Goal: Task Accomplishment & Management: Manage account settings

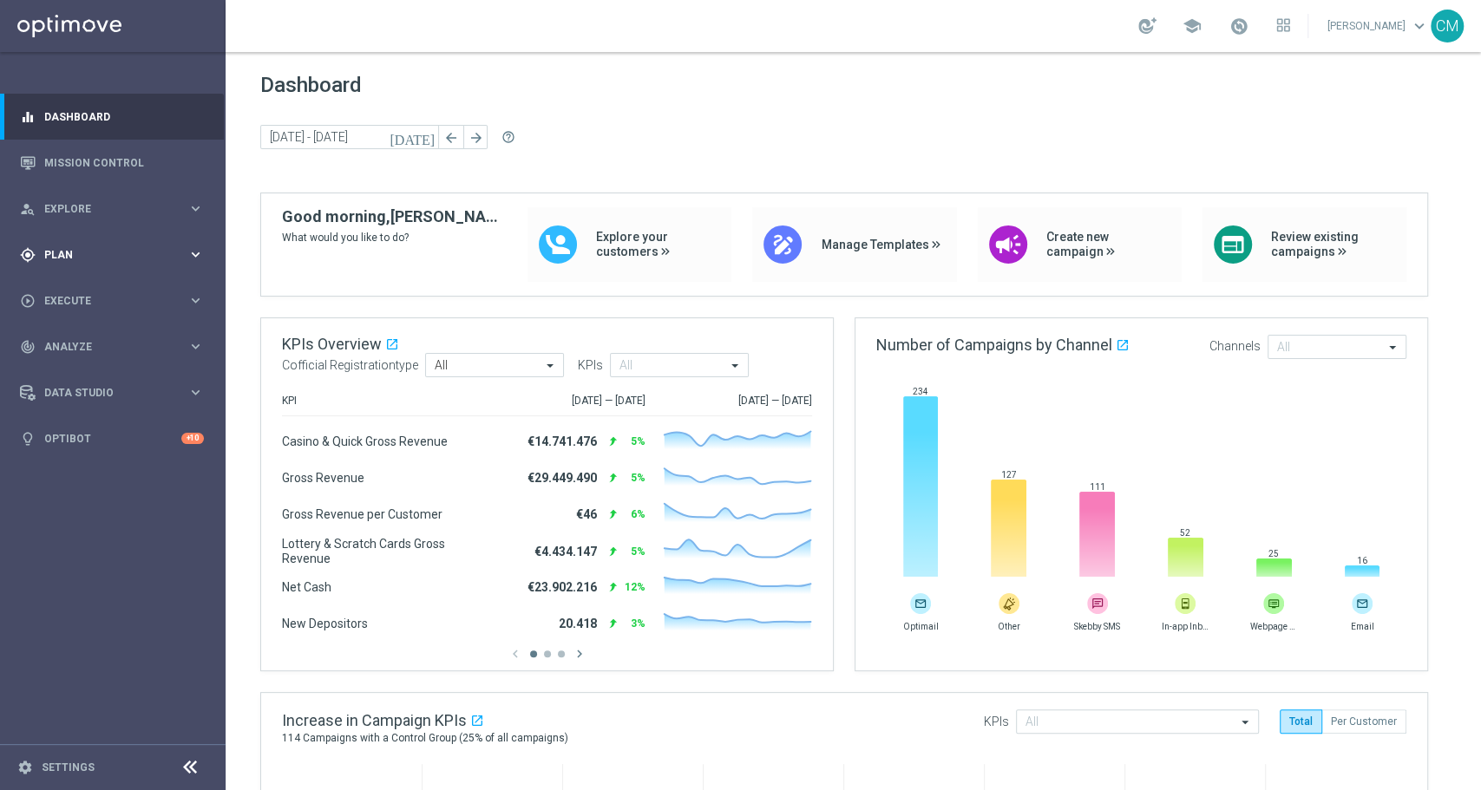
click at [97, 250] on span "Plan" at bounding box center [115, 255] width 143 height 10
click at [79, 286] on link "Target Groups" at bounding box center [112, 291] width 135 height 14
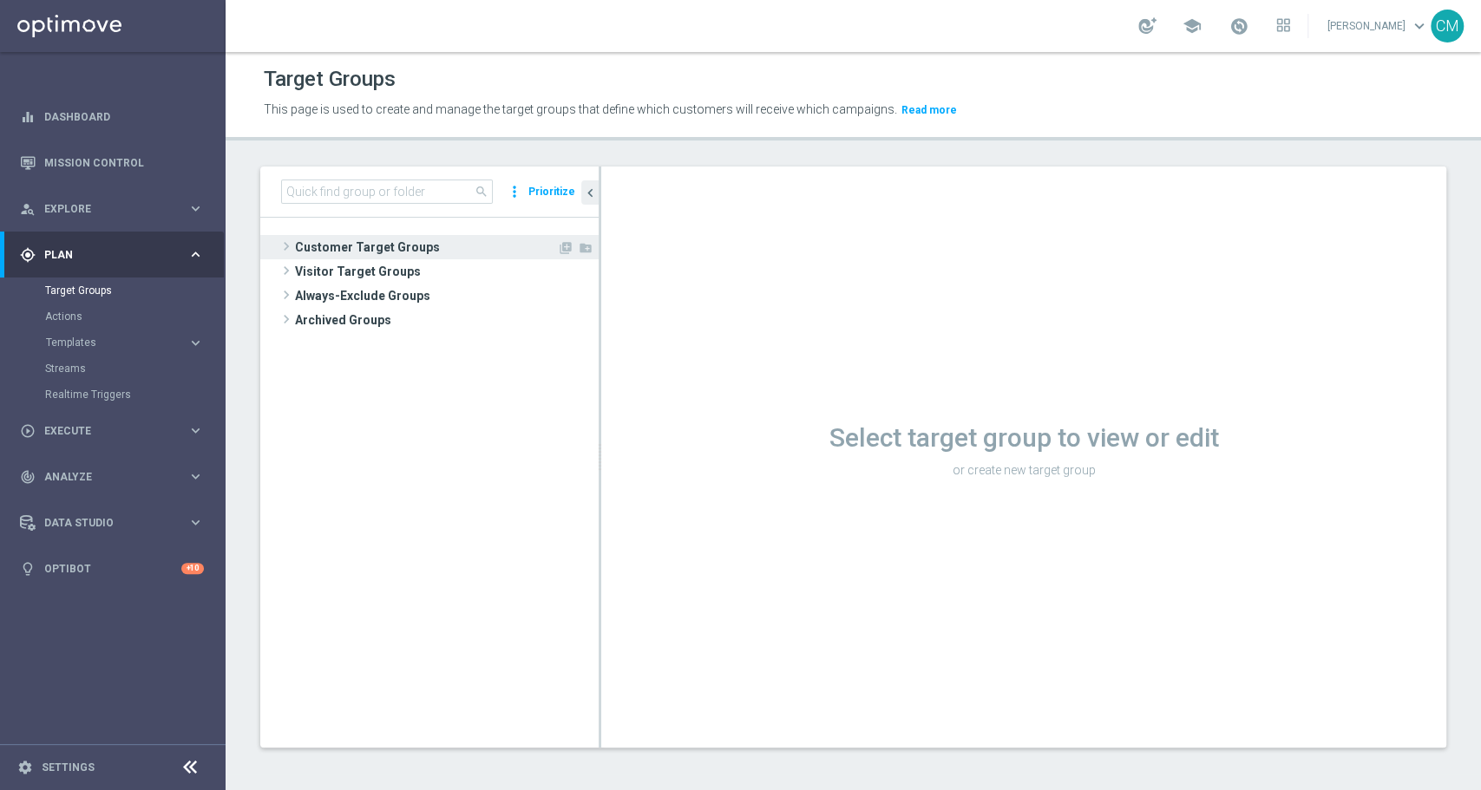
click at [388, 241] on span "Customer Target Groups" at bounding box center [426, 247] width 262 height 24
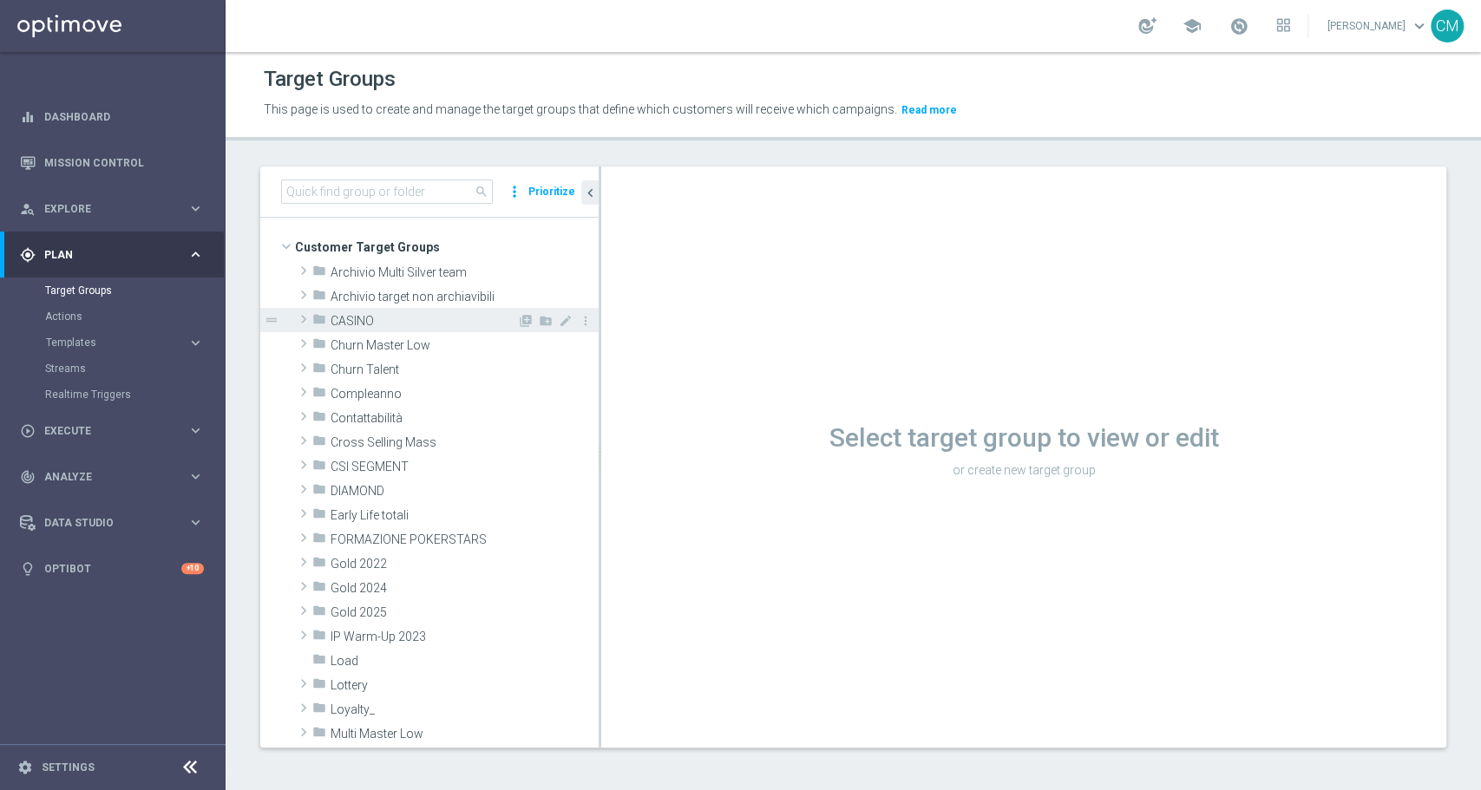
click at [361, 319] on span "CASINO" at bounding box center [423, 321] width 187 height 15
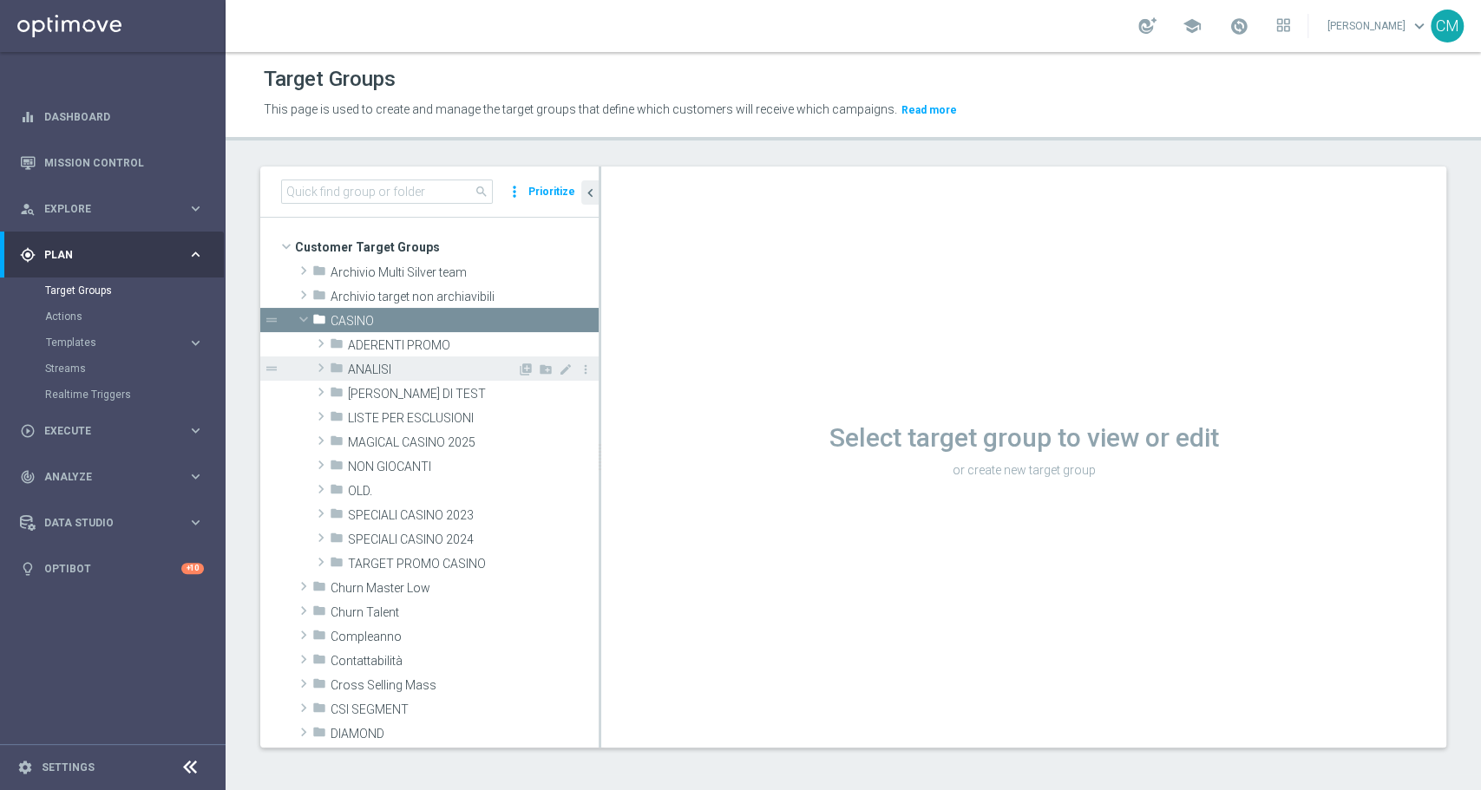
click at [378, 363] on span "ANALISI" at bounding box center [432, 370] width 169 height 15
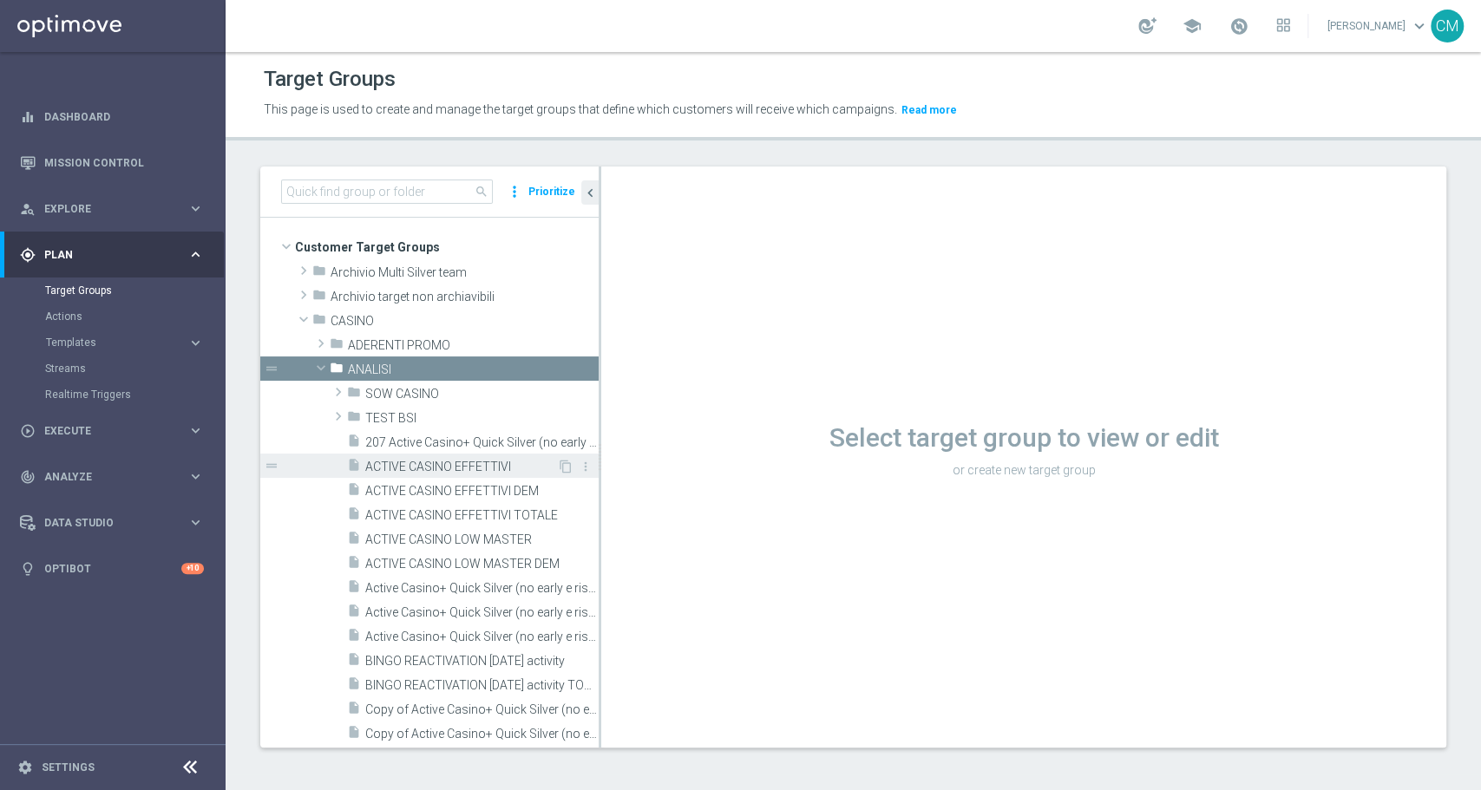
click at [436, 470] on span "ACTIVE CASINO EFFETTIVI" at bounding box center [461, 467] width 192 height 15
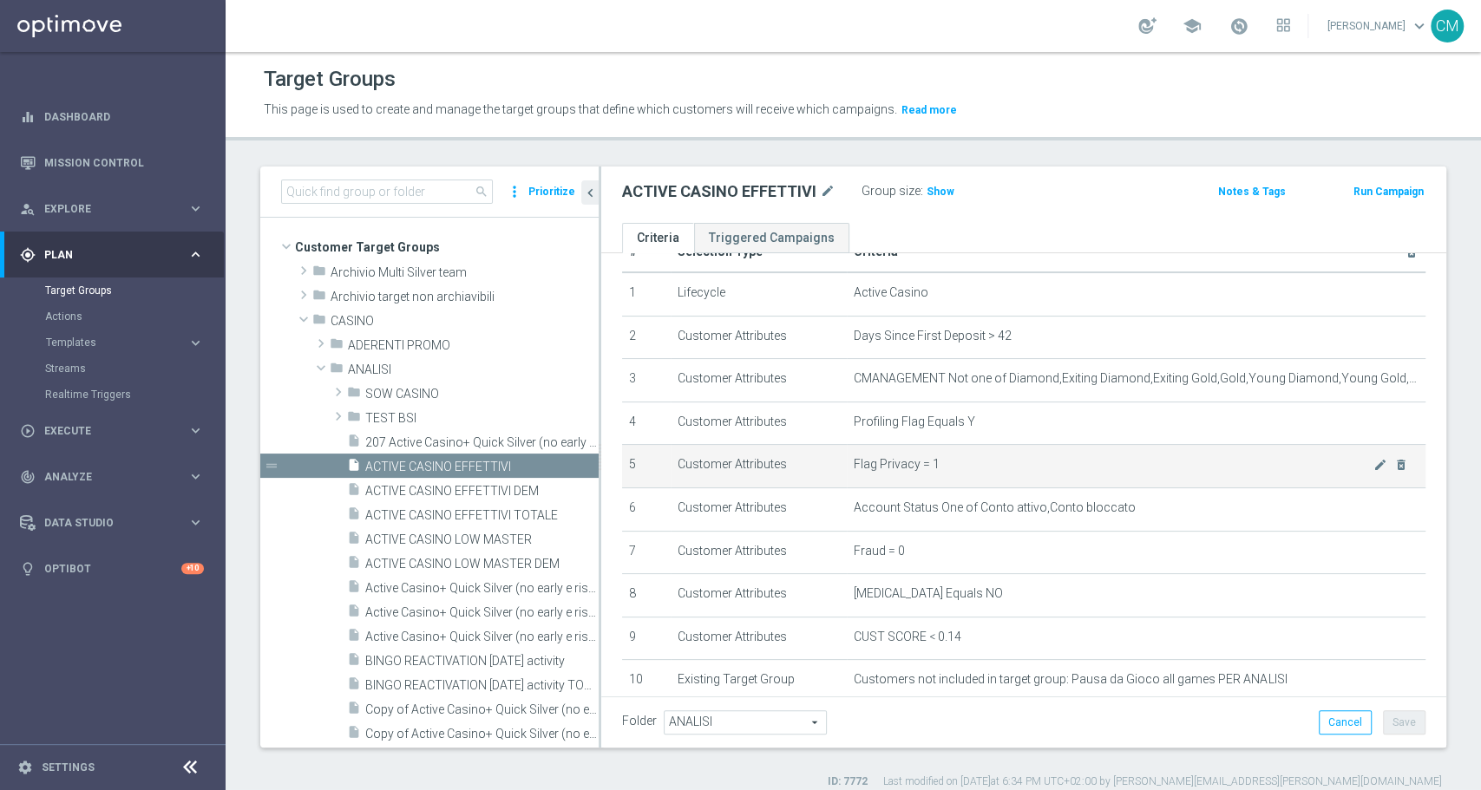
scroll to position [43, 0]
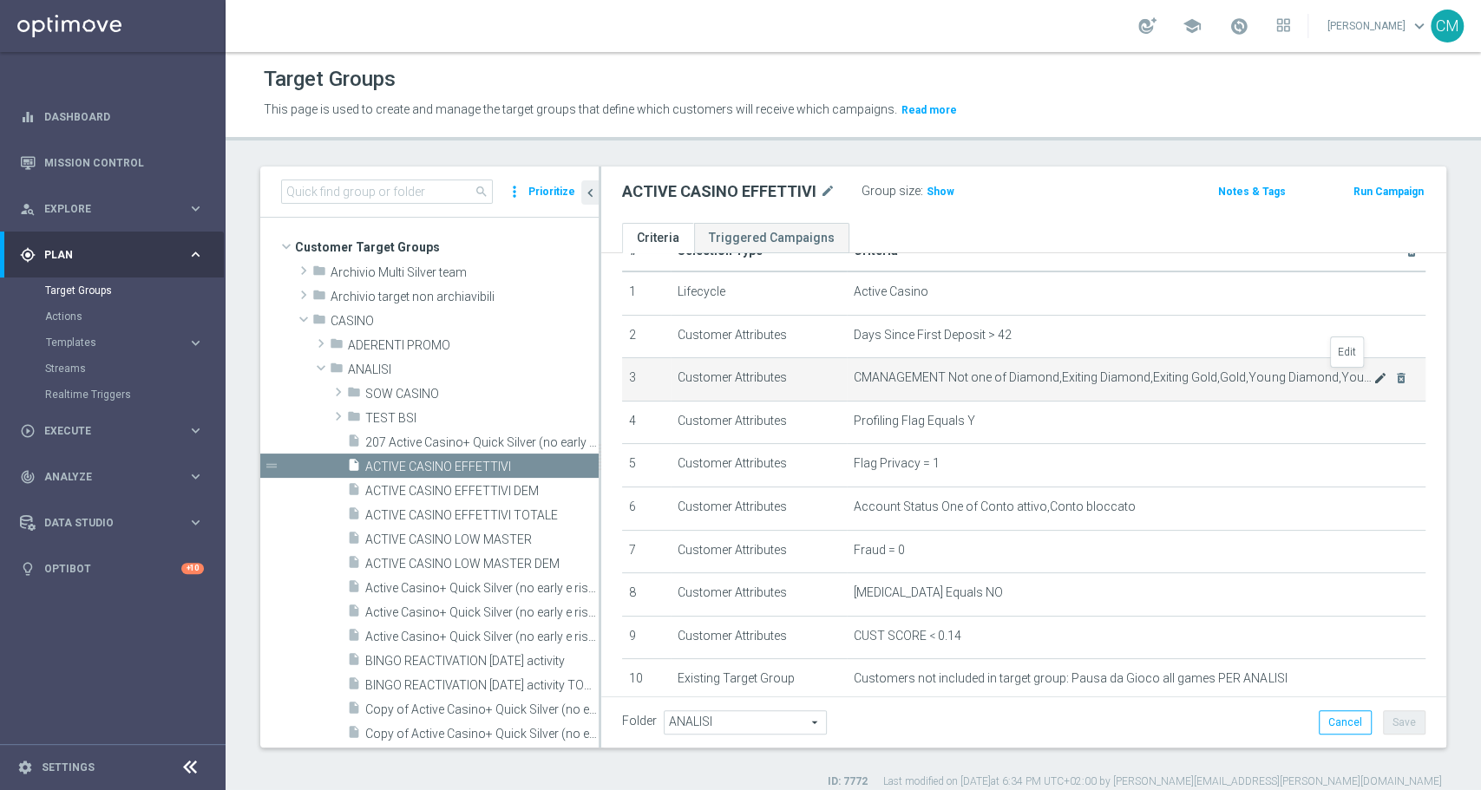
click at [1373, 383] on icon "mode_edit" at bounding box center [1380, 378] width 14 height 14
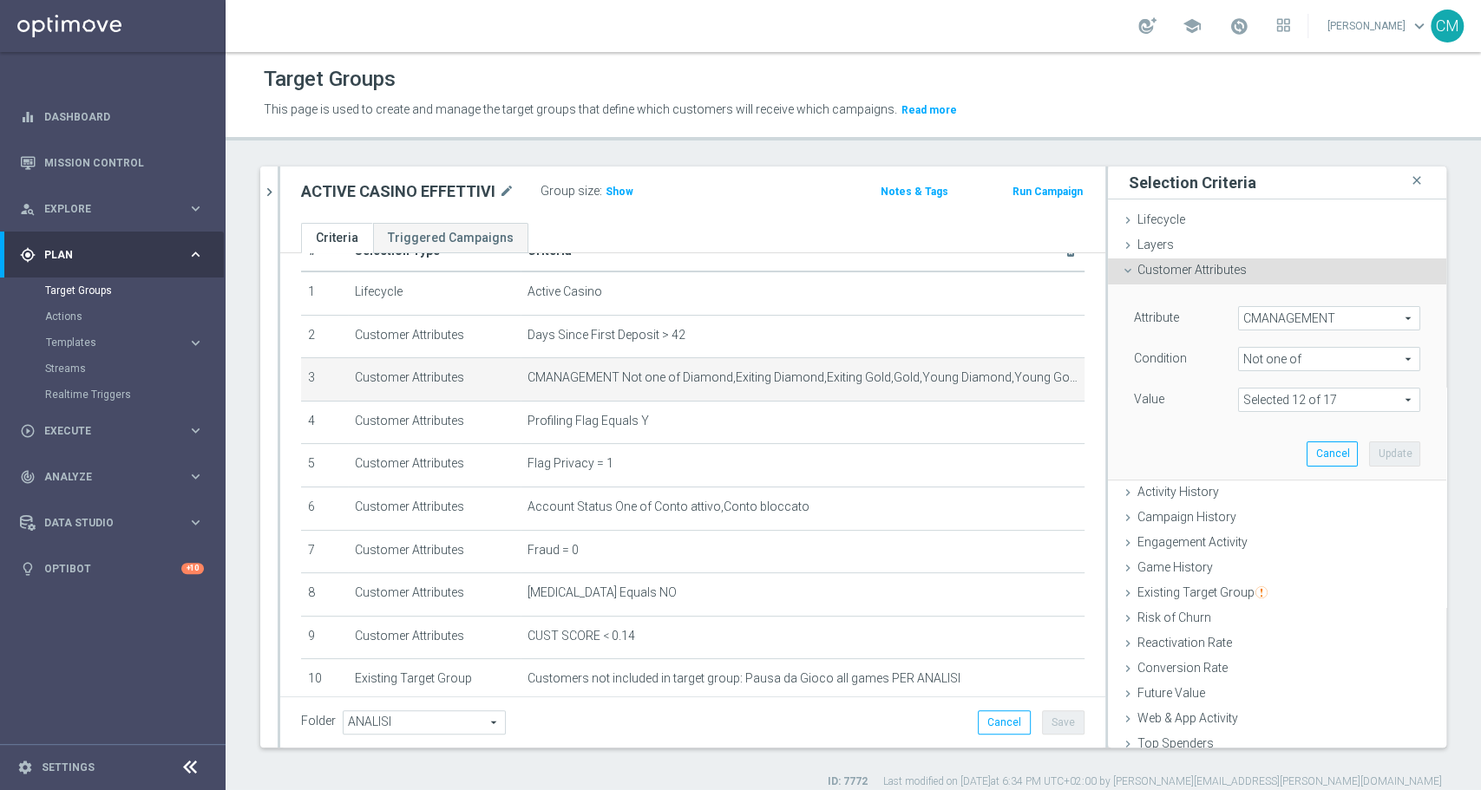
click at [1276, 392] on span at bounding box center [1329, 400] width 180 height 23
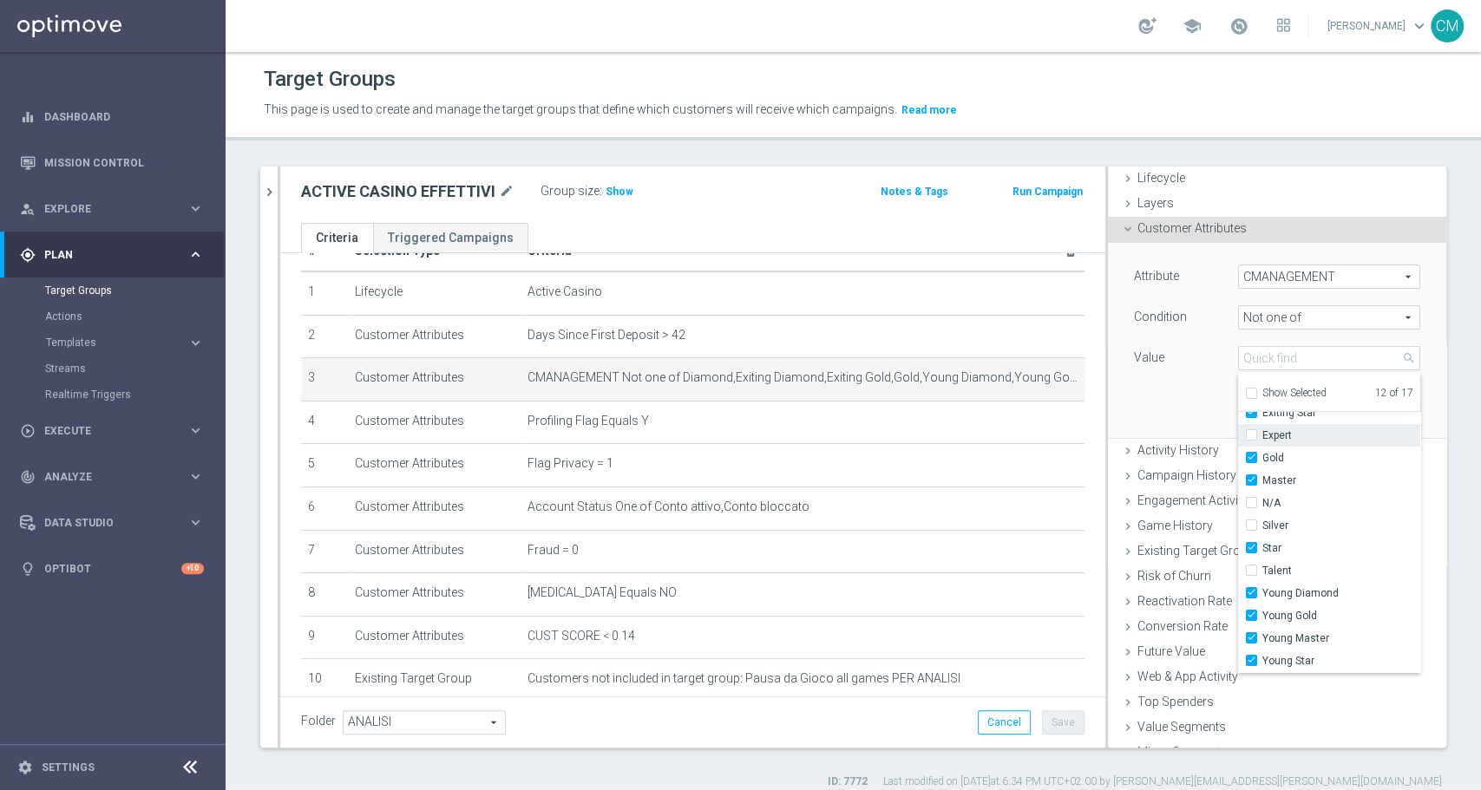
scroll to position [46, 0]
click at [1137, 217] on span "Customer Attributes" at bounding box center [1191, 224] width 109 height 14
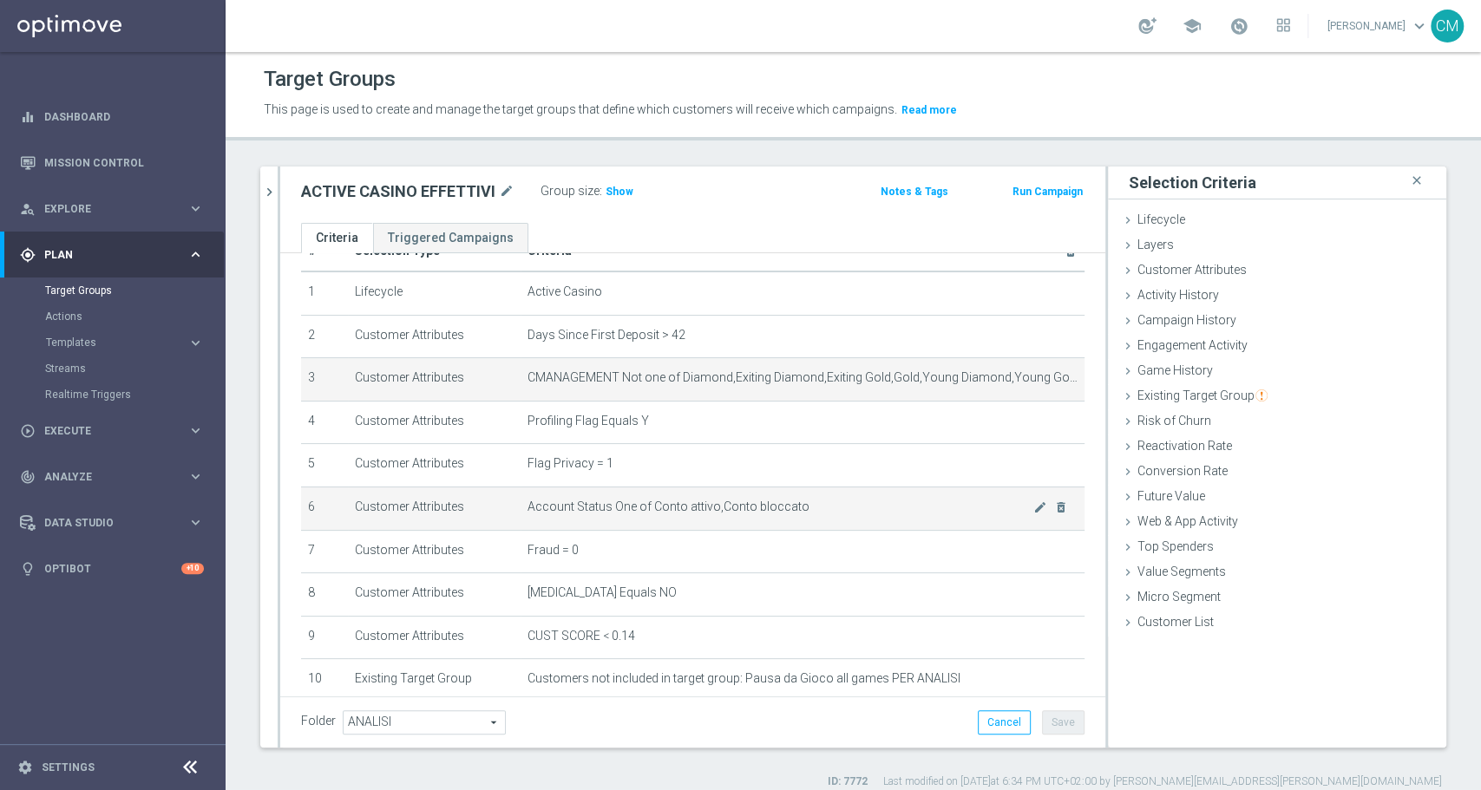
scroll to position [108, 0]
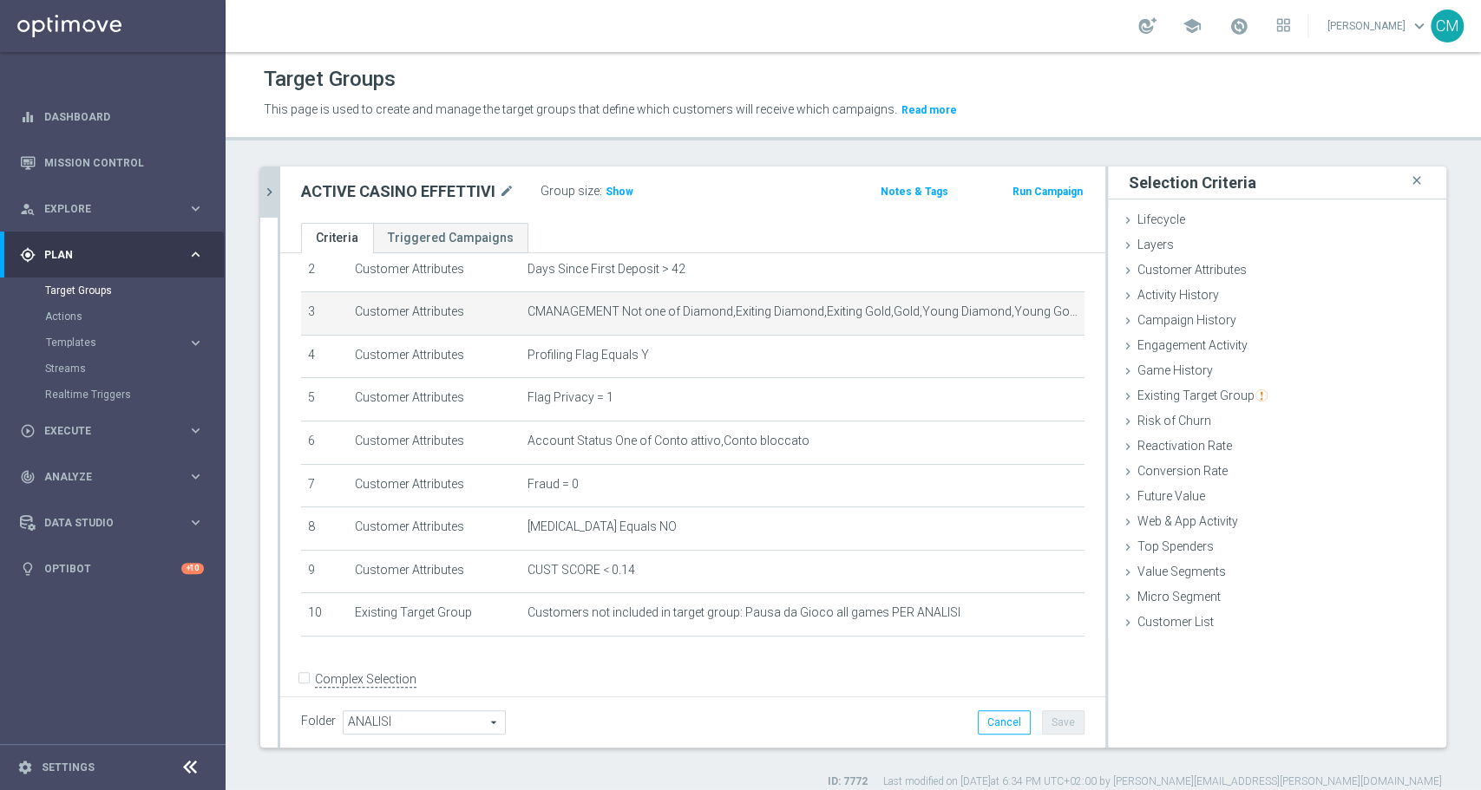
click at [271, 184] on icon "chevron_right" at bounding box center [269, 192] width 16 height 16
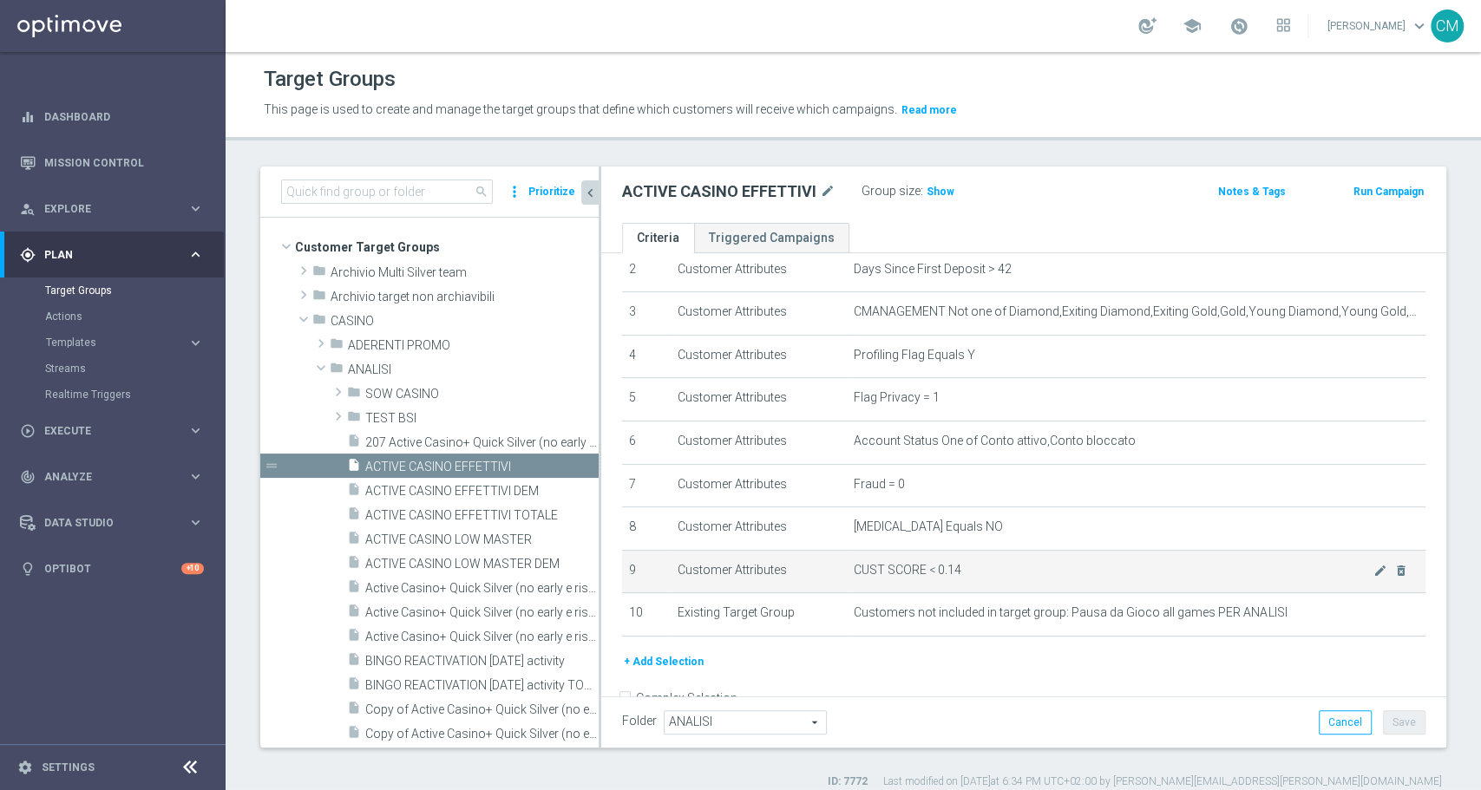
scroll to position [148, 0]
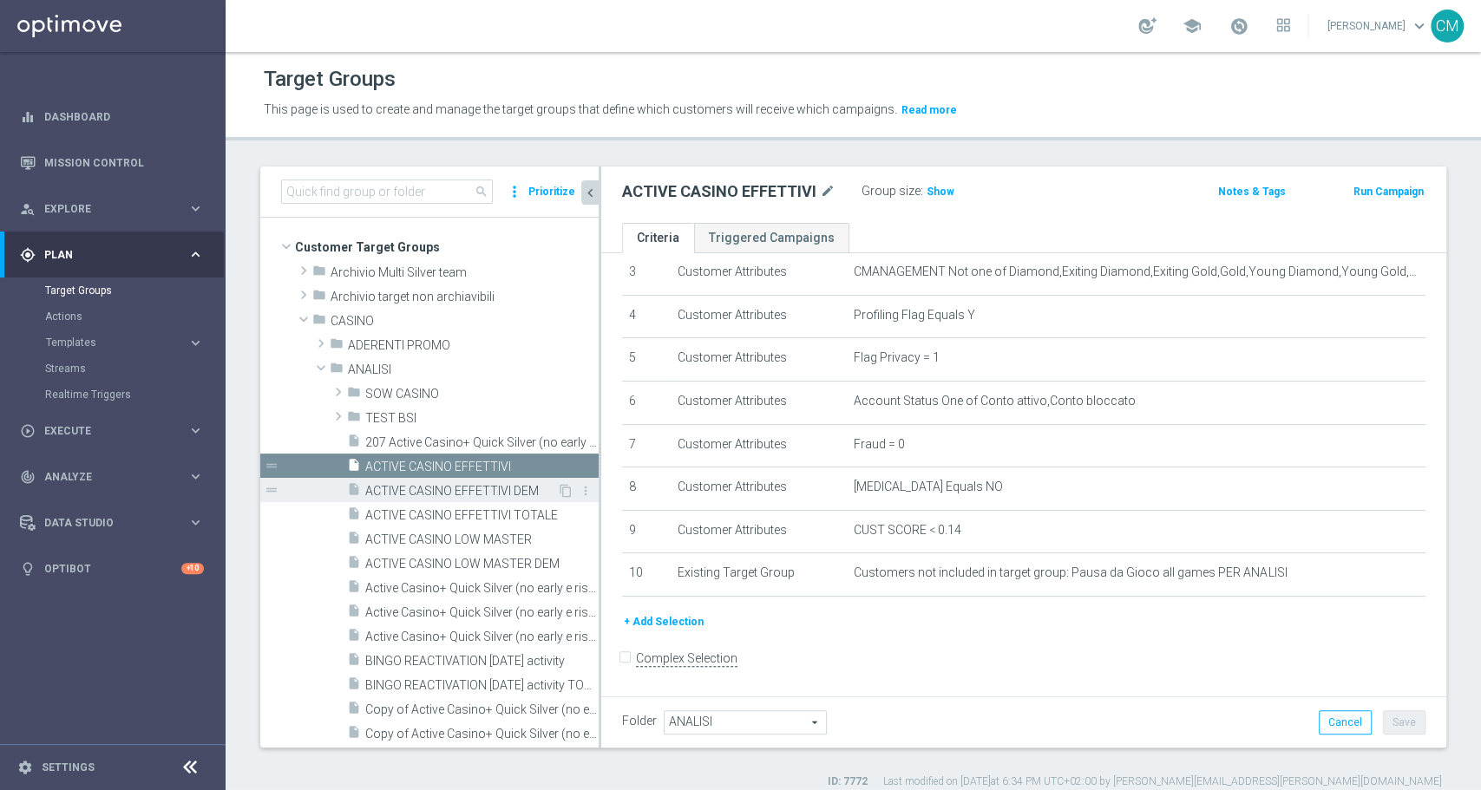
click at [459, 489] on span "ACTIVE CASINO EFFETTIVI DEM" at bounding box center [461, 491] width 192 height 15
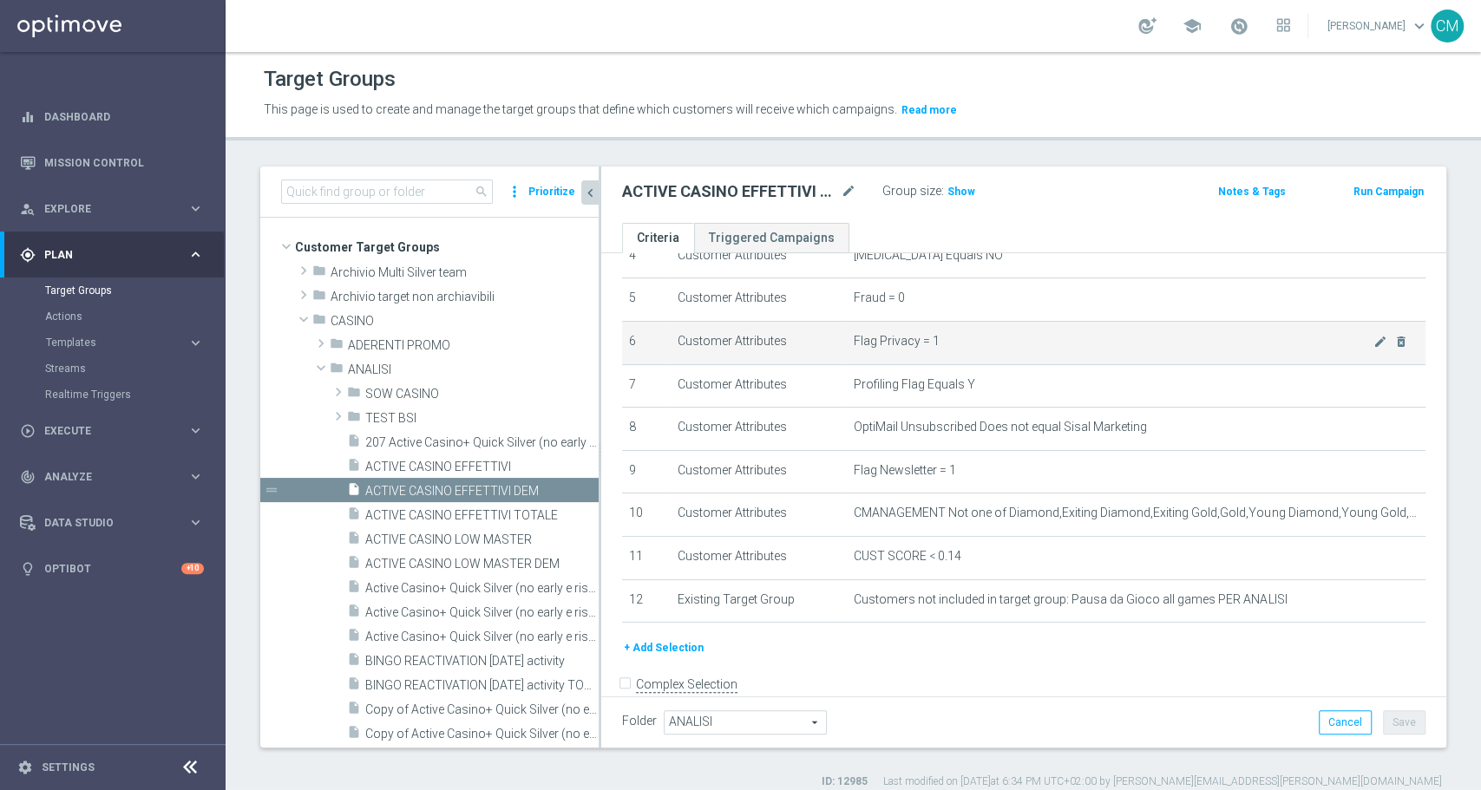
scroll to position [232, 0]
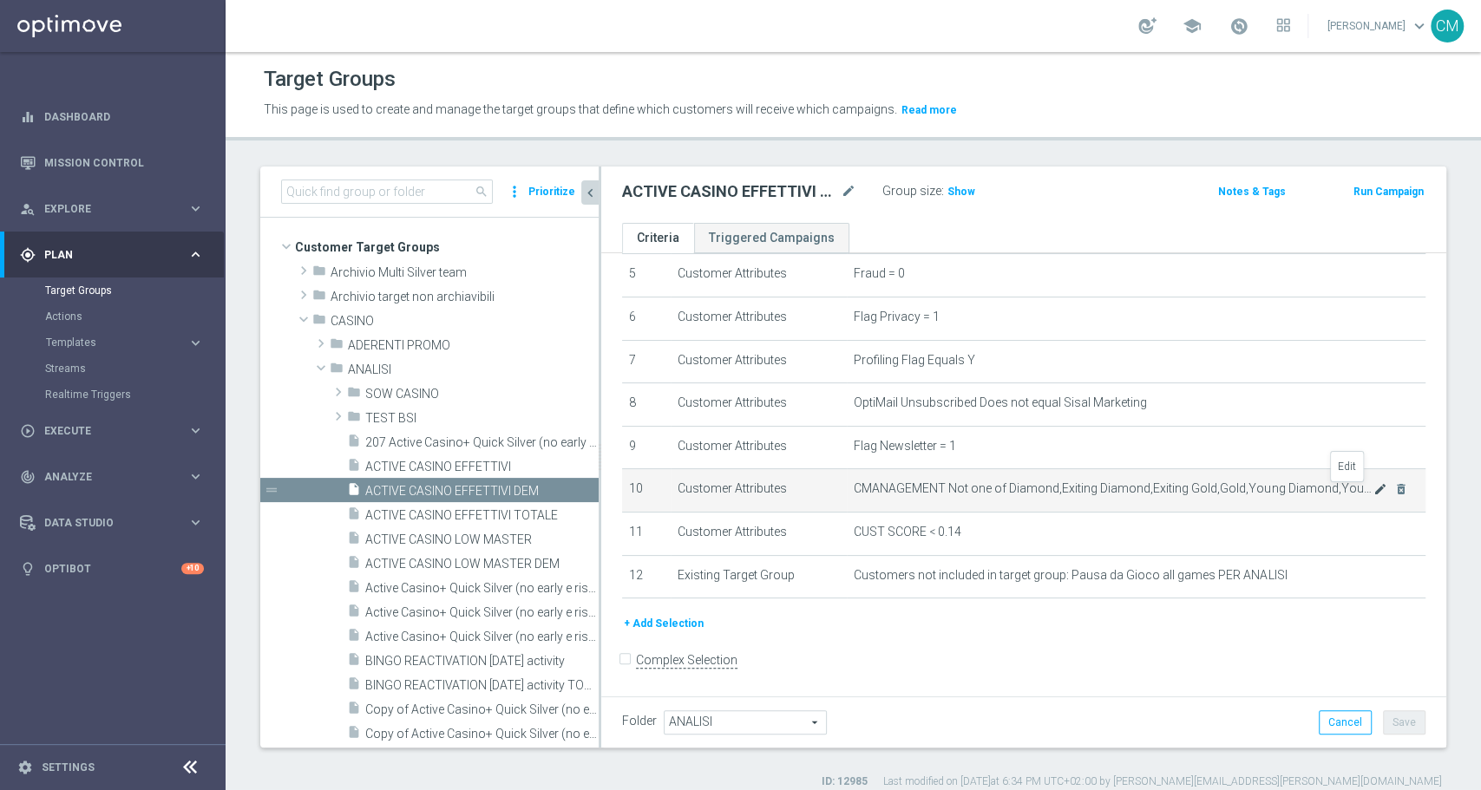
click at [1373, 493] on icon "mode_edit" at bounding box center [1380, 489] width 14 height 14
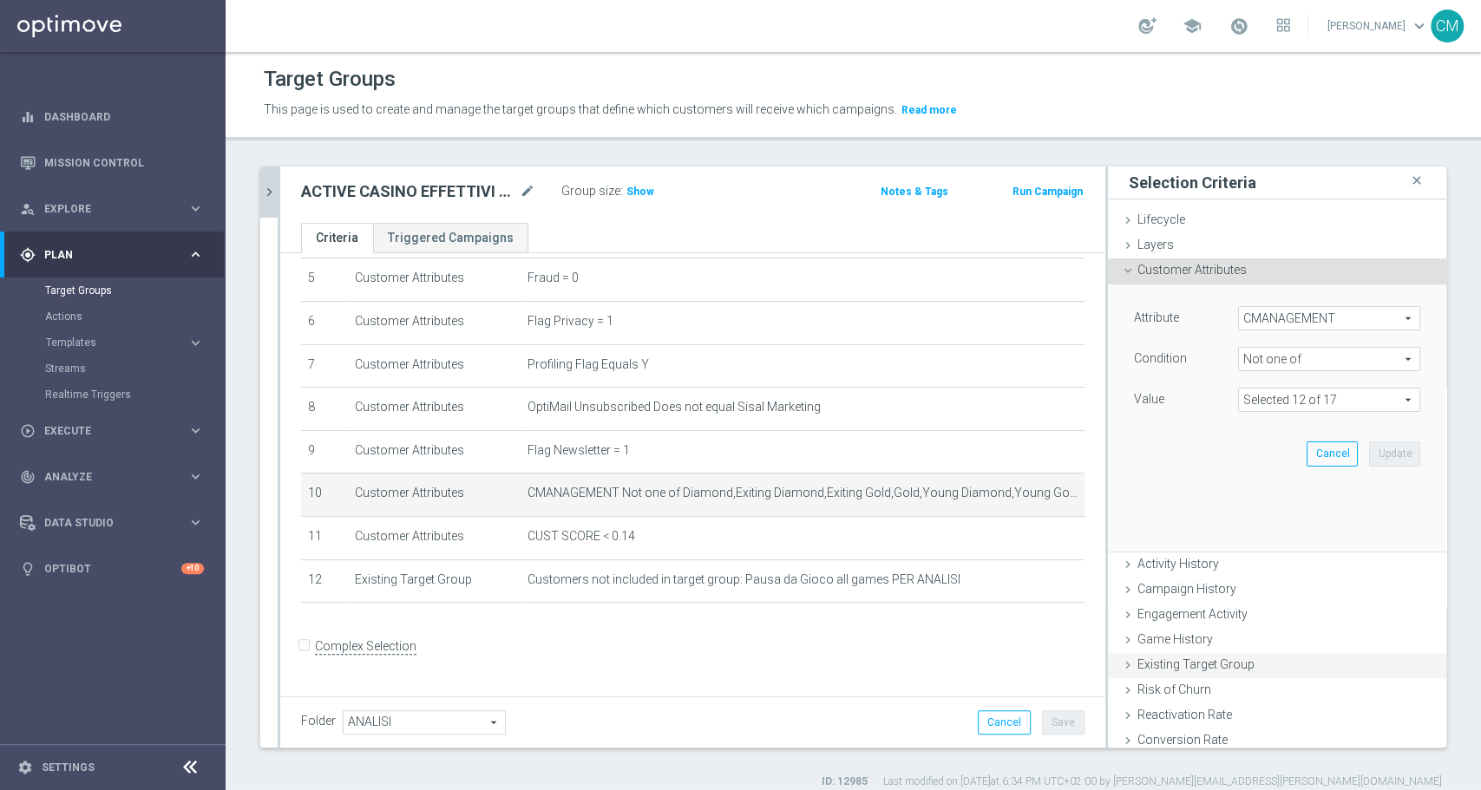
scroll to position [217, 0]
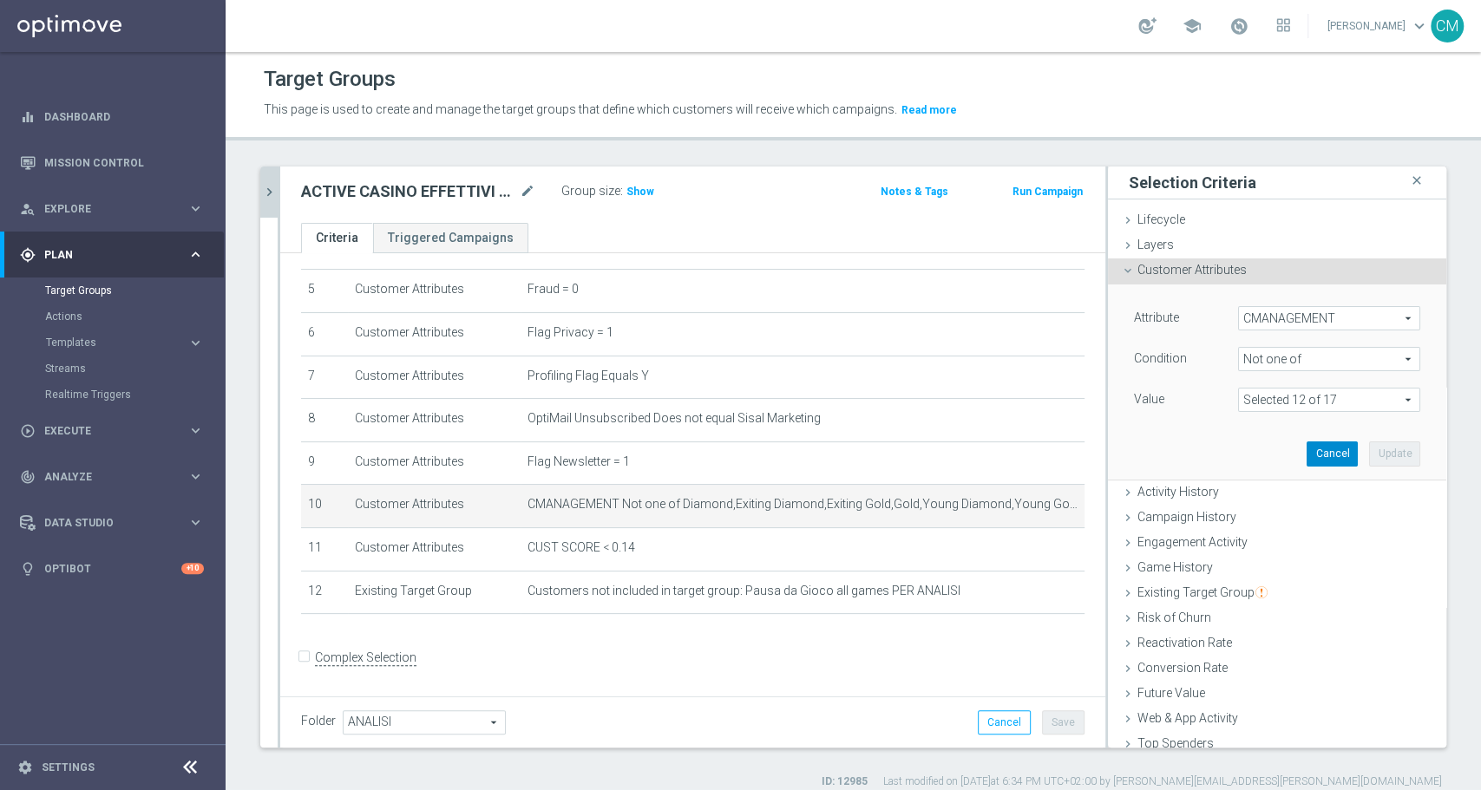
click at [1312, 452] on button "Cancel" at bounding box center [1331, 454] width 51 height 24
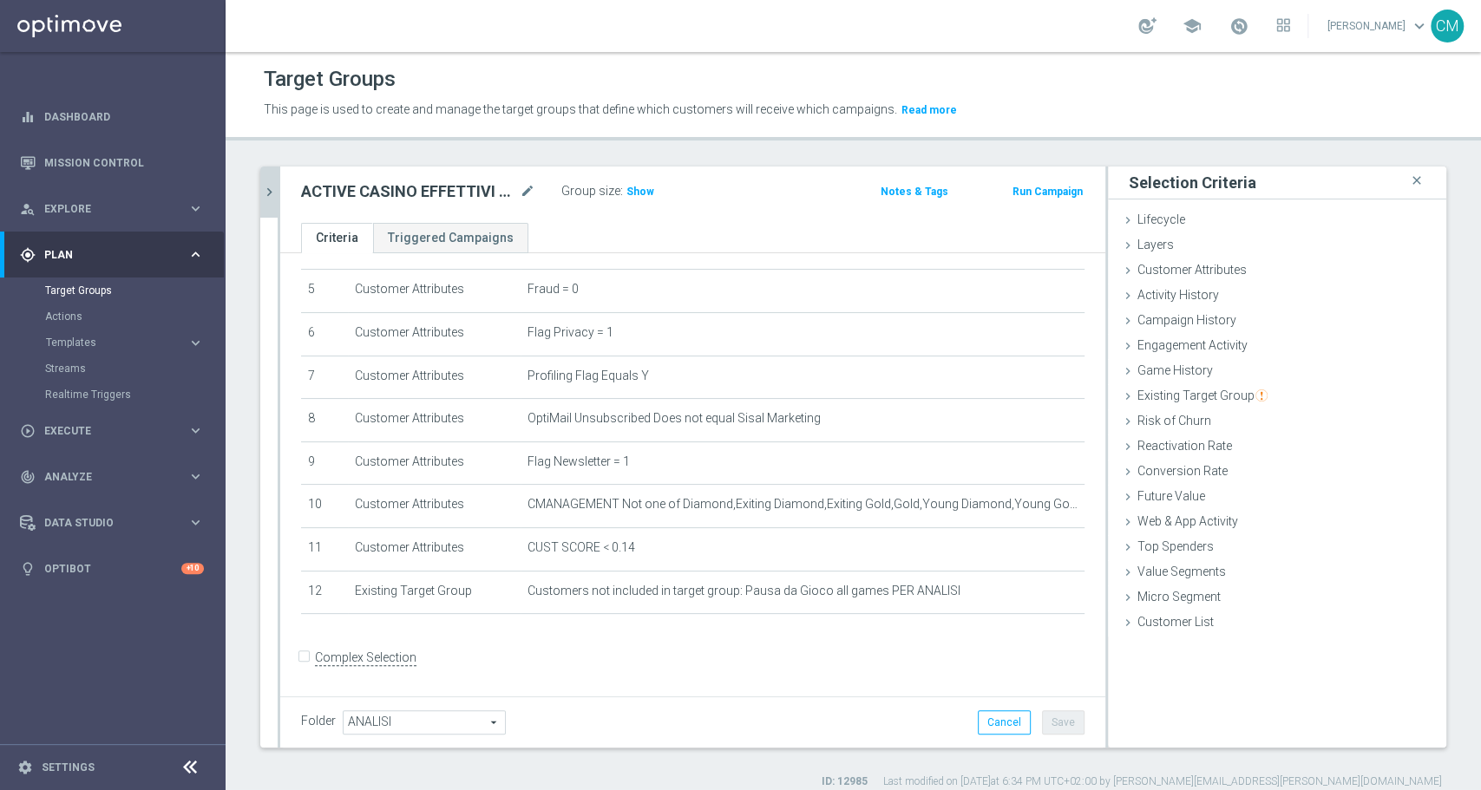
click at [271, 179] on button "chevron_right" at bounding box center [268, 192] width 17 height 51
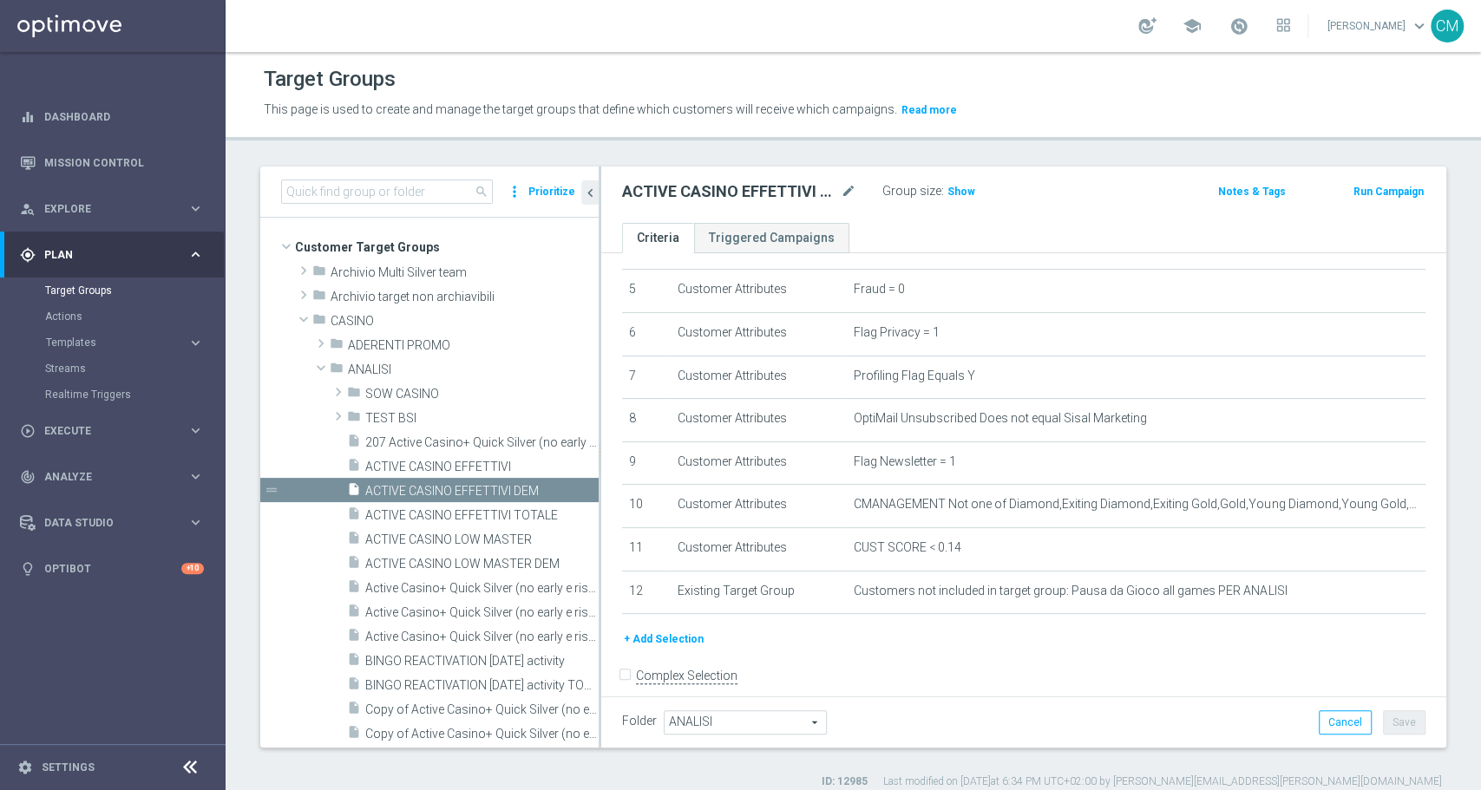
scroll to position [232, 0]
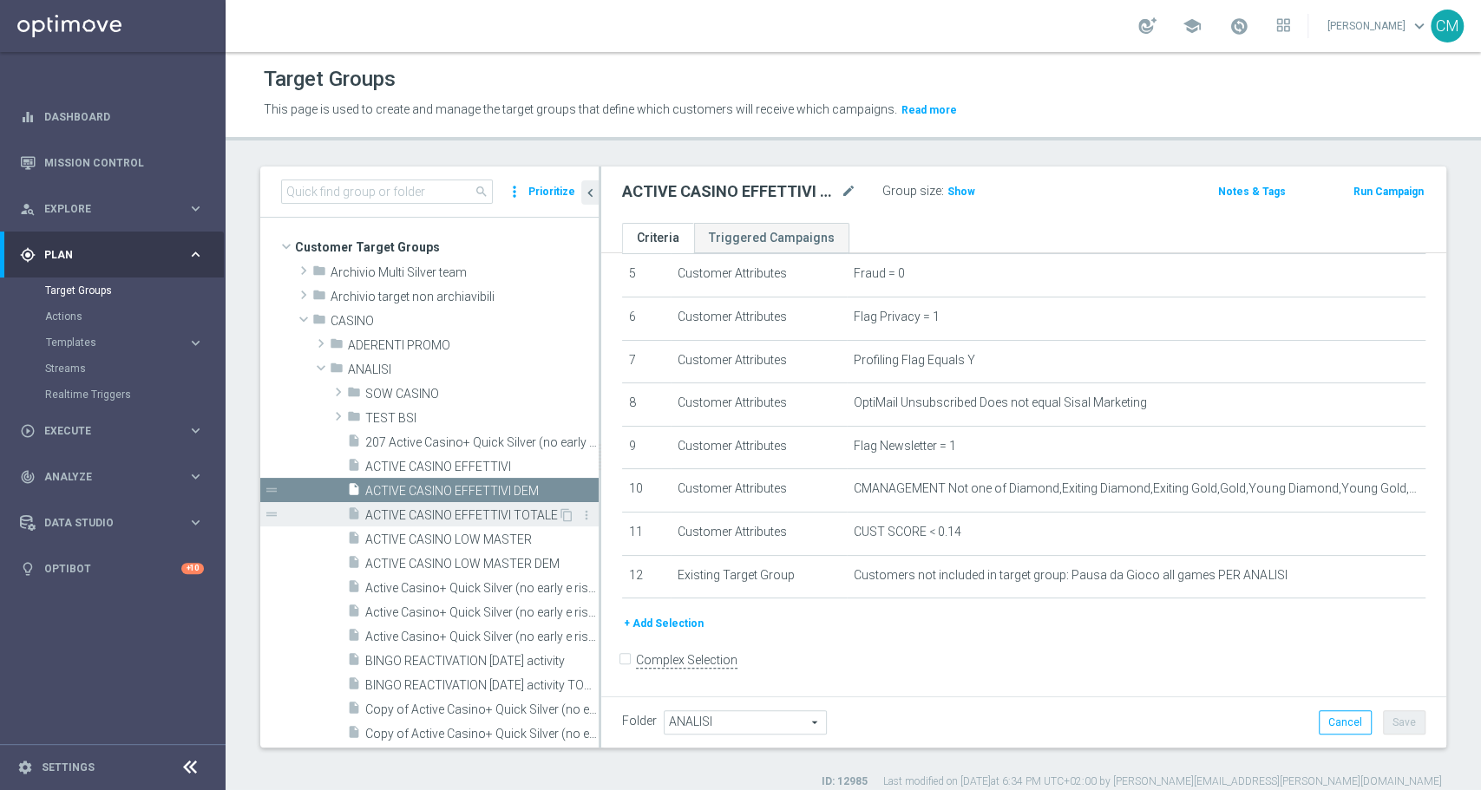
click at [445, 502] on div "insert_drive_file ACTIVE CASINO EFFETTIVI TOTALE" at bounding box center [452, 514] width 211 height 24
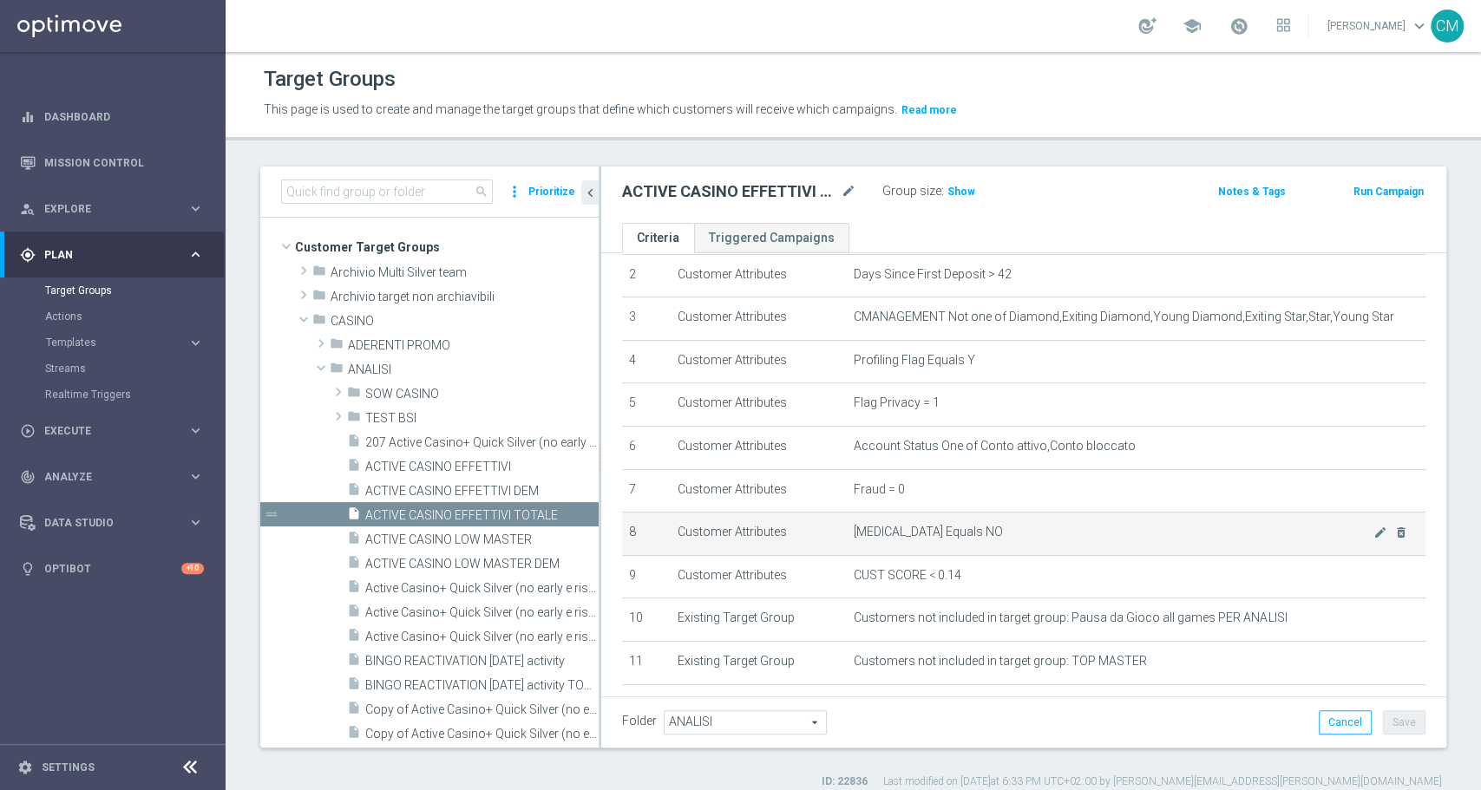
scroll to position [106, 0]
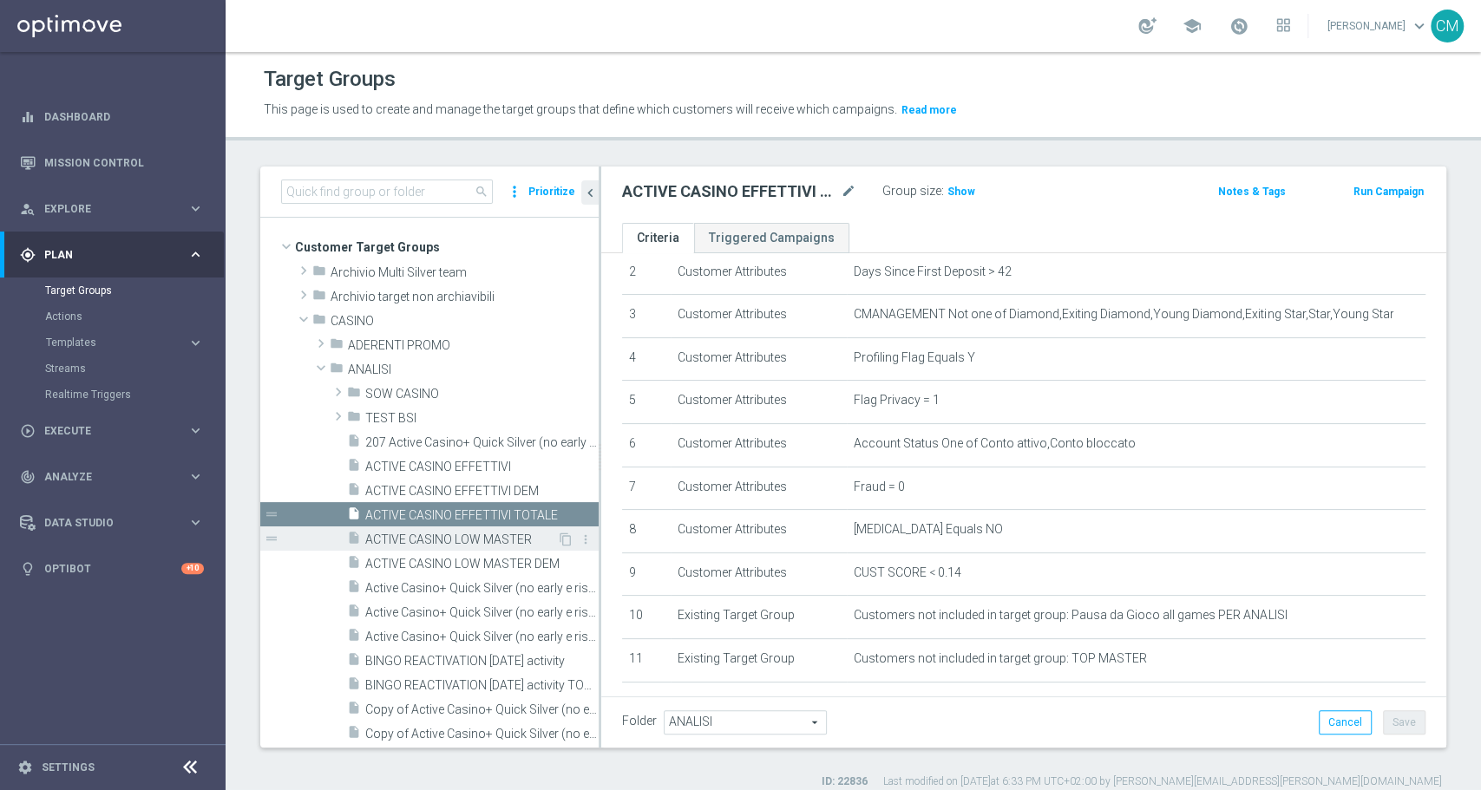
click at [455, 537] on span "ACTIVE CASINO LOW MASTER" at bounding box center [461, 540] width 192 height 15
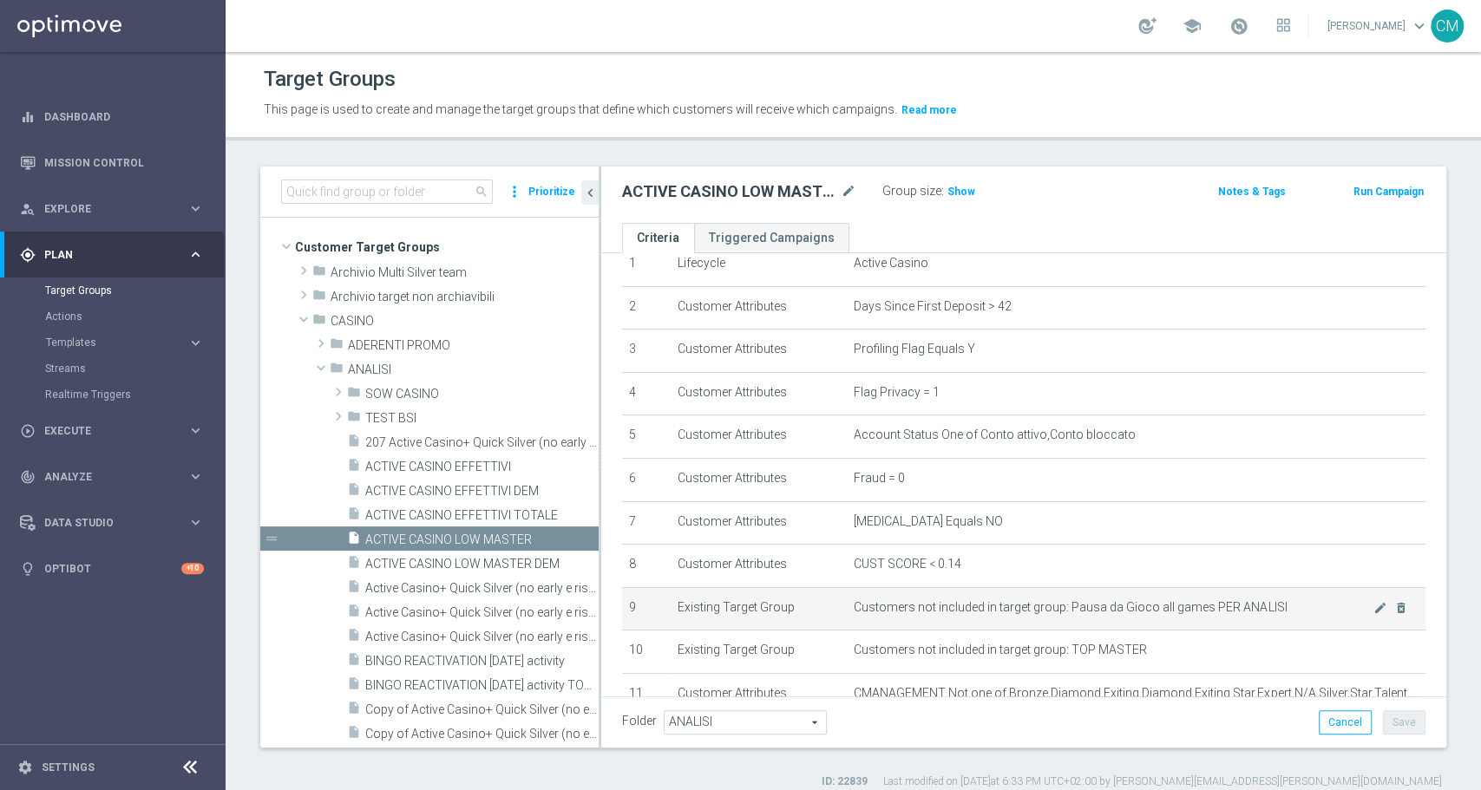
scroll to position [69, 0]
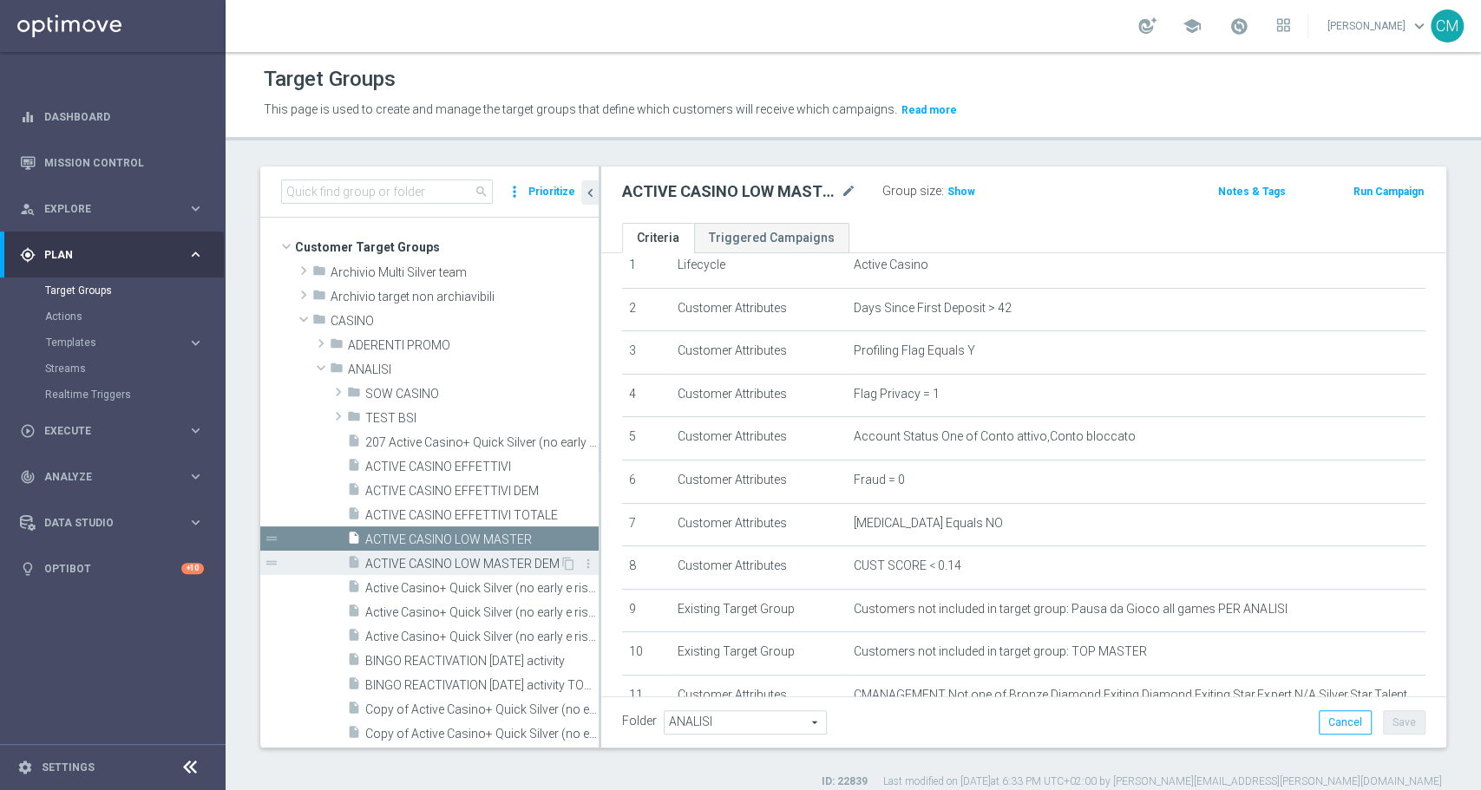
click at [393, 573] on div "insert_drive_file ACTIVE CASINO LOW MASTER DEM" at bounding box center [453, 563] width 213 height 24
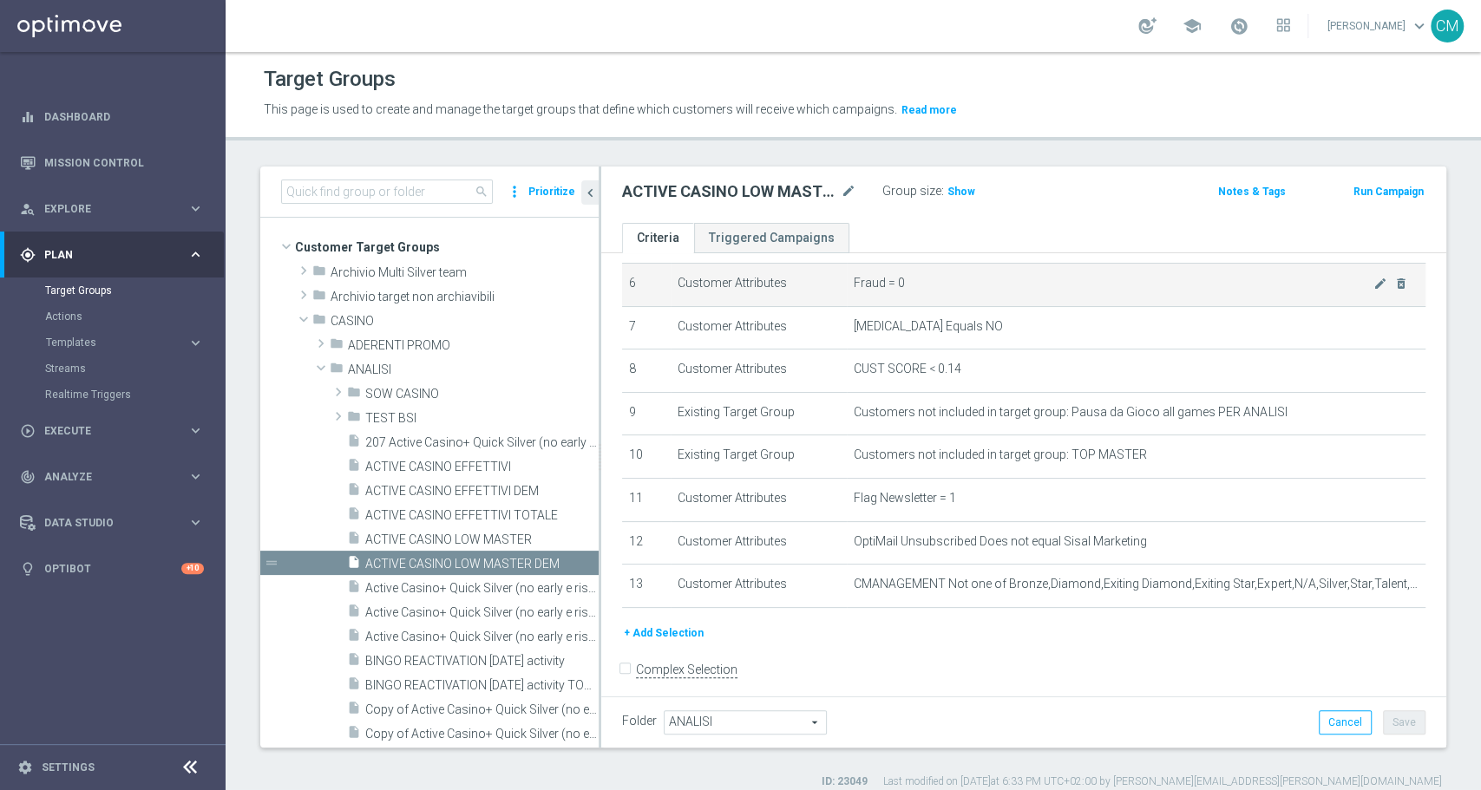
scroll to position [278, 0]
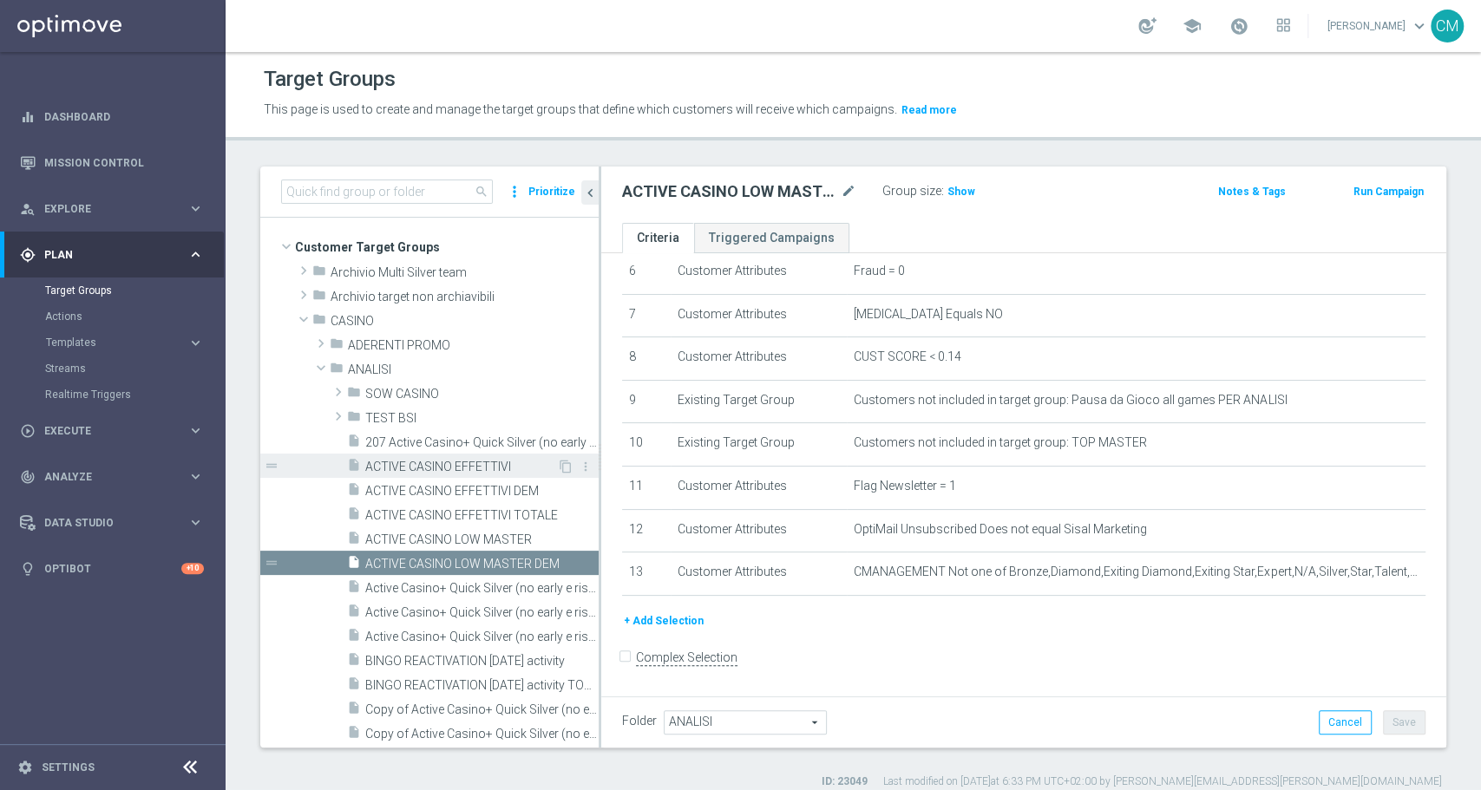
click at [455, 468] on span "ACTIVE CASINO EFFETTIVI" at bounding box center [461, 467] width 192 height 15
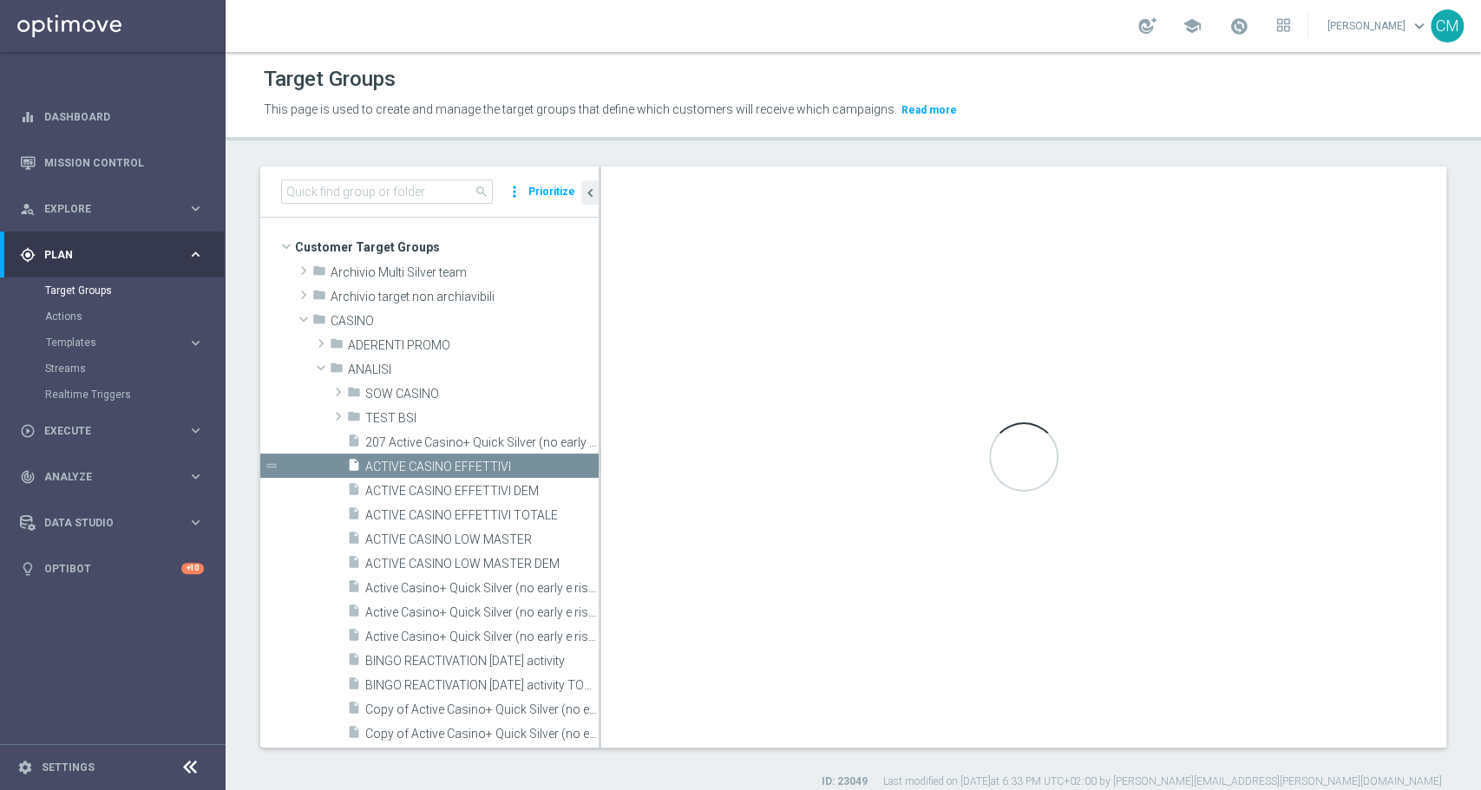
scroll to position [149, 0]
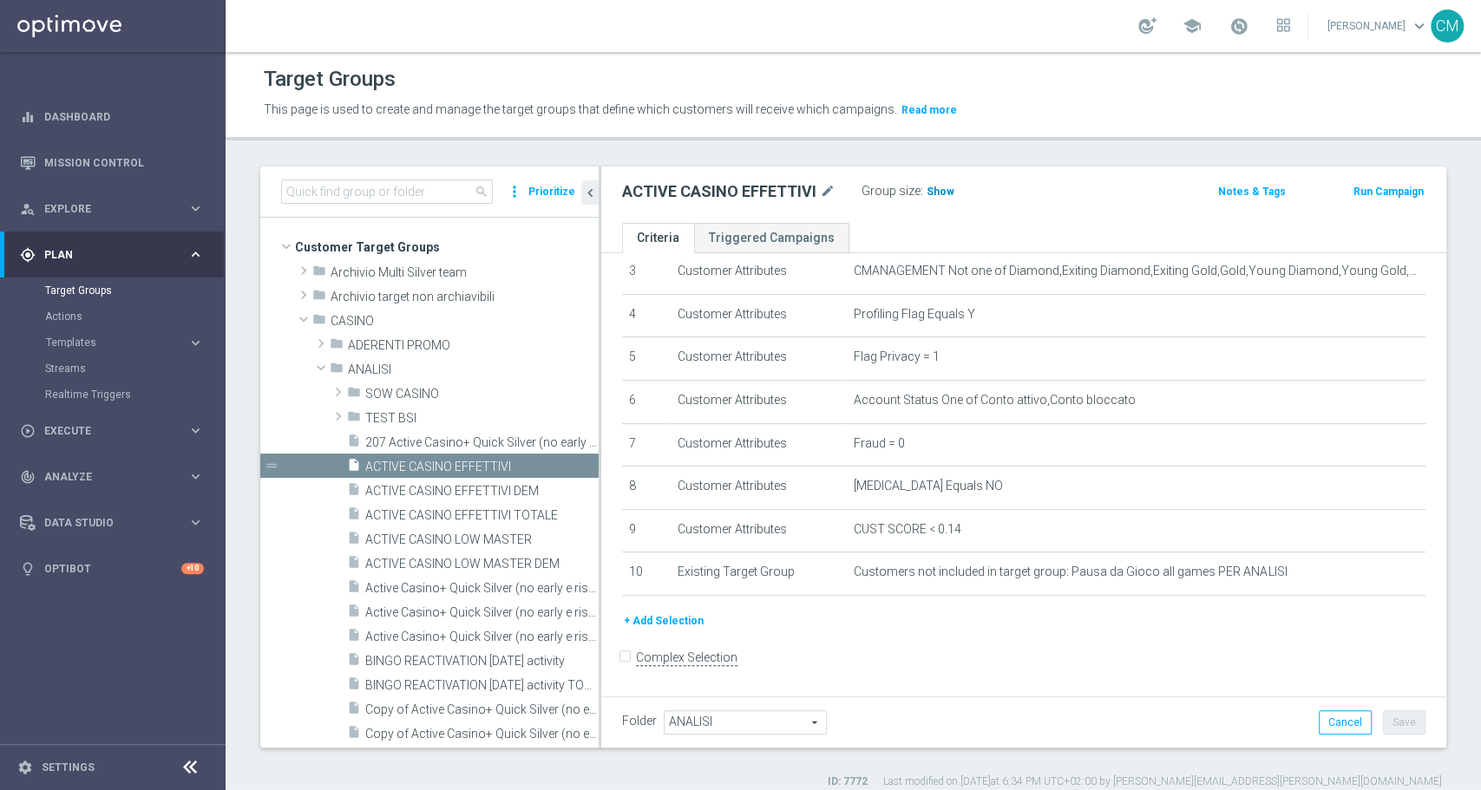
click at [935, 191] on span "Show" at bounding box center [940, 192] width 28 height 12
click at [493, 531] on div "insert_drive_file ACTIVE CASINO LOW MASTER" at bounding box center [452, 539] width 210 height 24
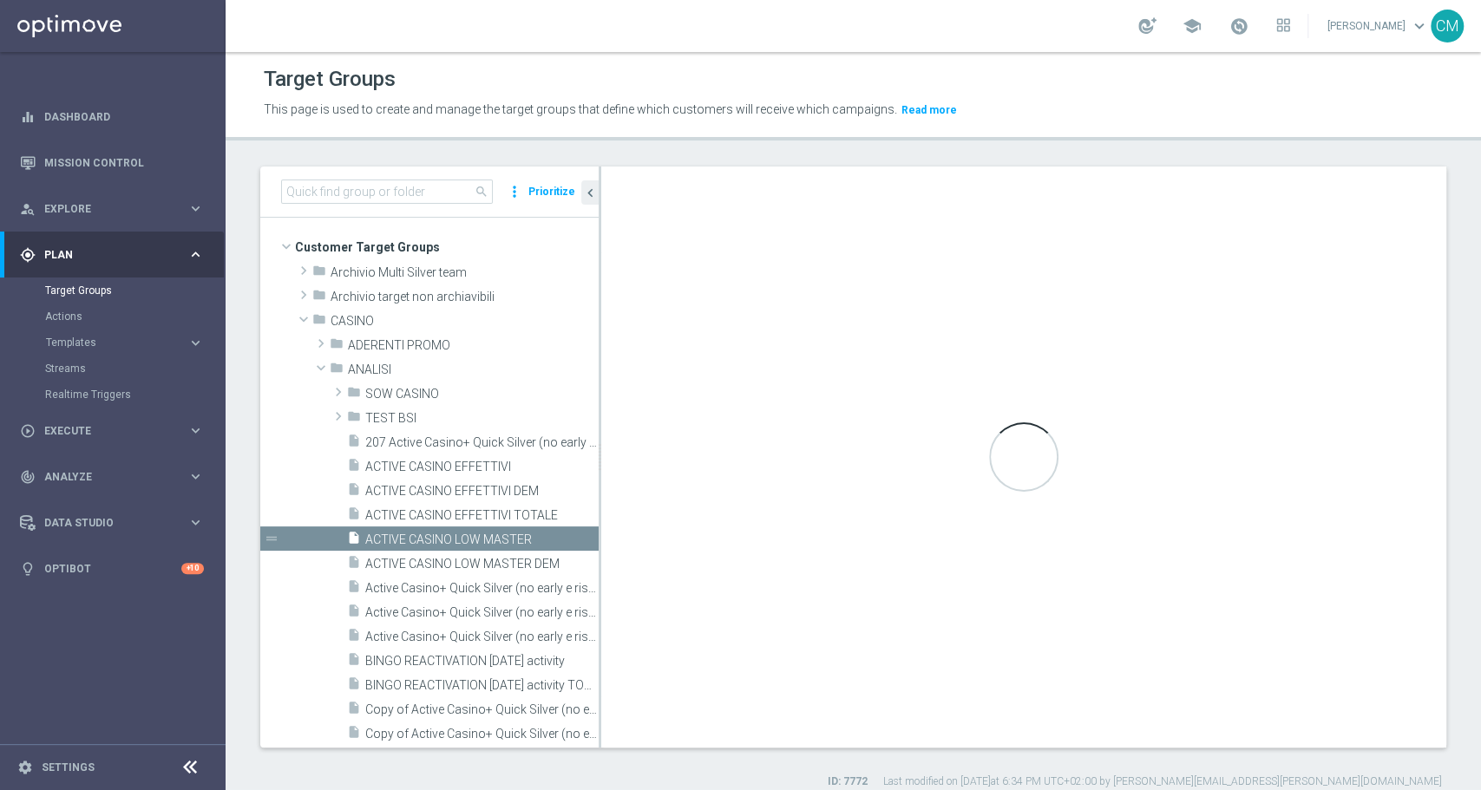
scroll to position [193, 0]
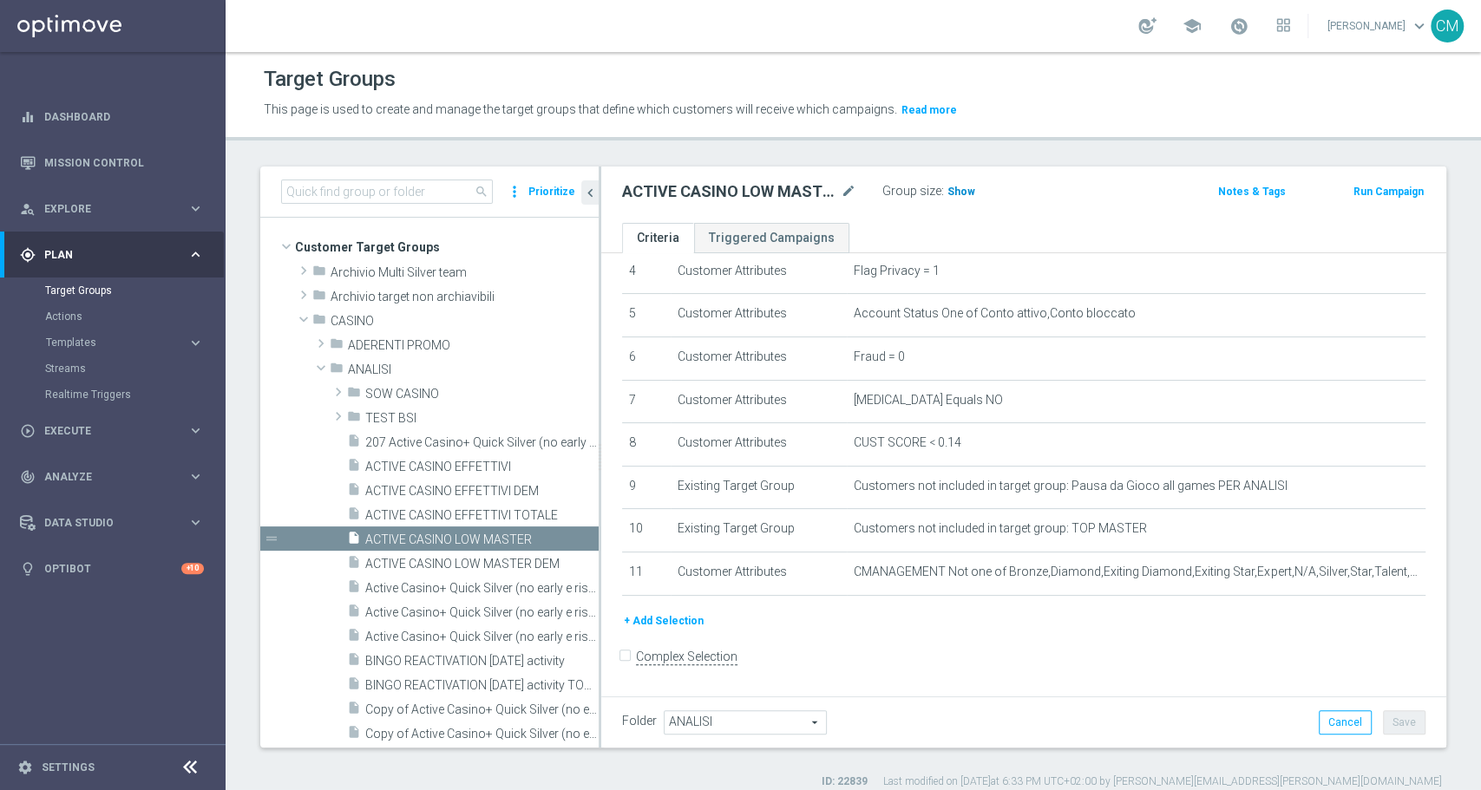
click at [953, 188] on span "Show" at bounding box center [961, 192] width 28 height 12
